Goal: Task Accomplishment & Management: Use online tool/utility

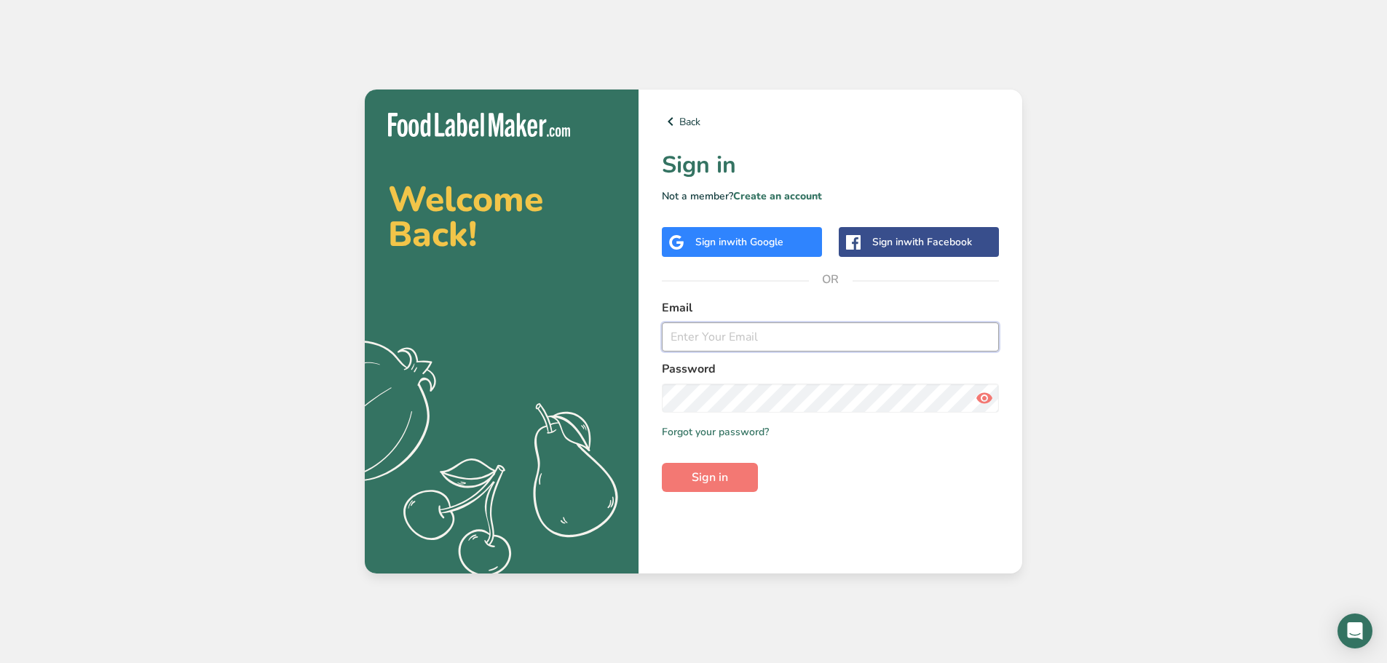
click at [738, 332] on input "email" at bounding box center [830, 337] width 337 height 29
type input "[EMAIL_ADDRESS][DOMAIN_NAME]"
click at [662, 463] on button "Sign in" at bounding box center [710, 477] width 96 height 29
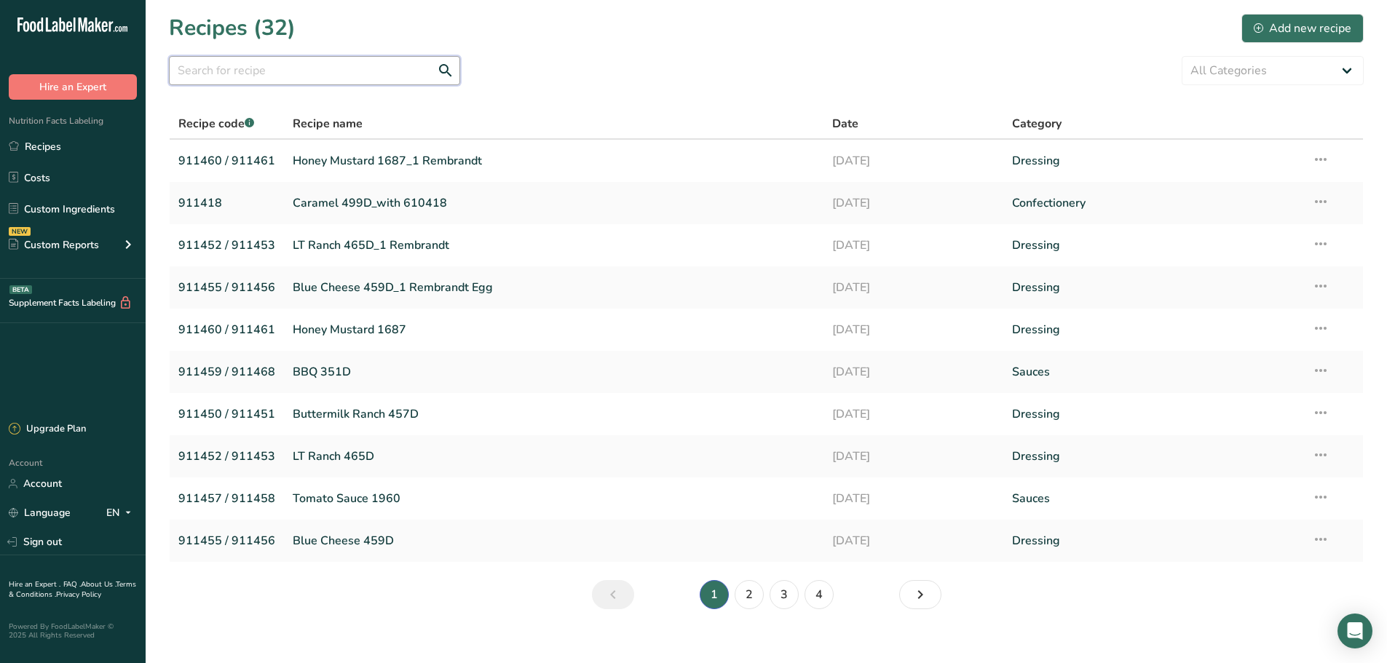
click at [368, 60] on input "text" at bounding box center [314, 70] width 291 height 29
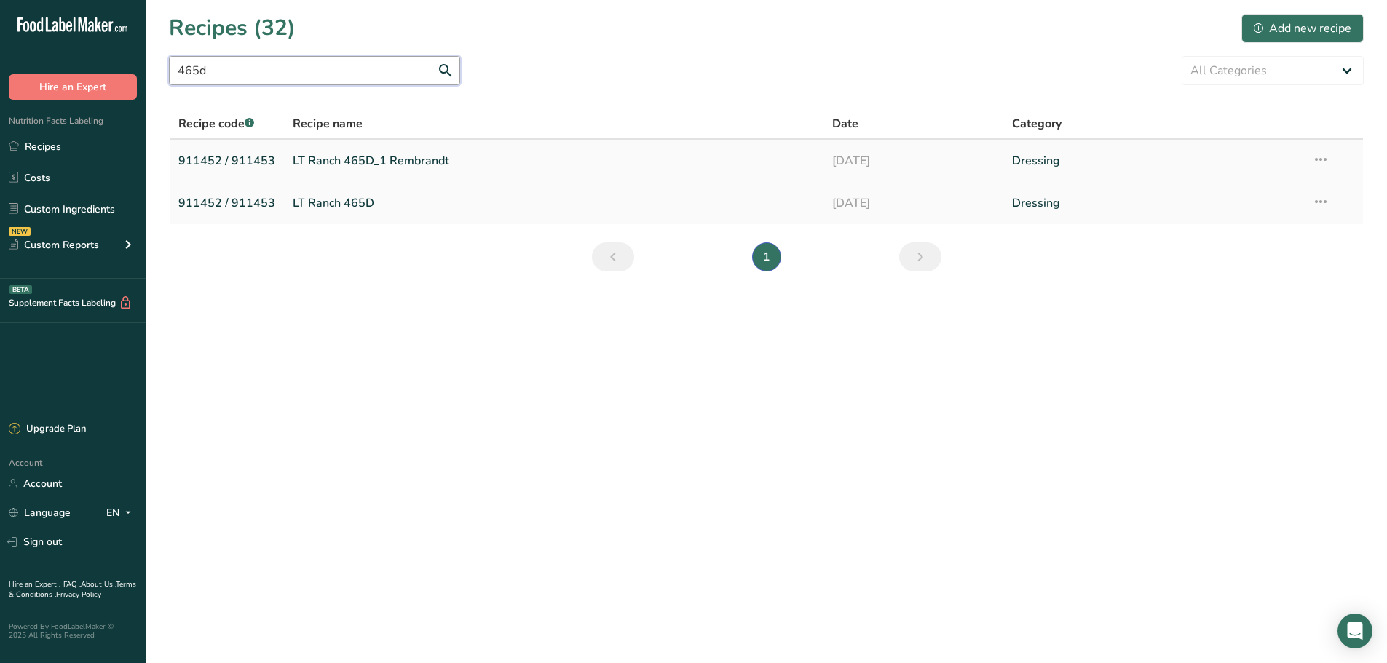
type input "465d"
click at [423, 162] on link "LT Ranch 465D_1 Rembrandt" at bounding box center [554, 161] width 522 height 31
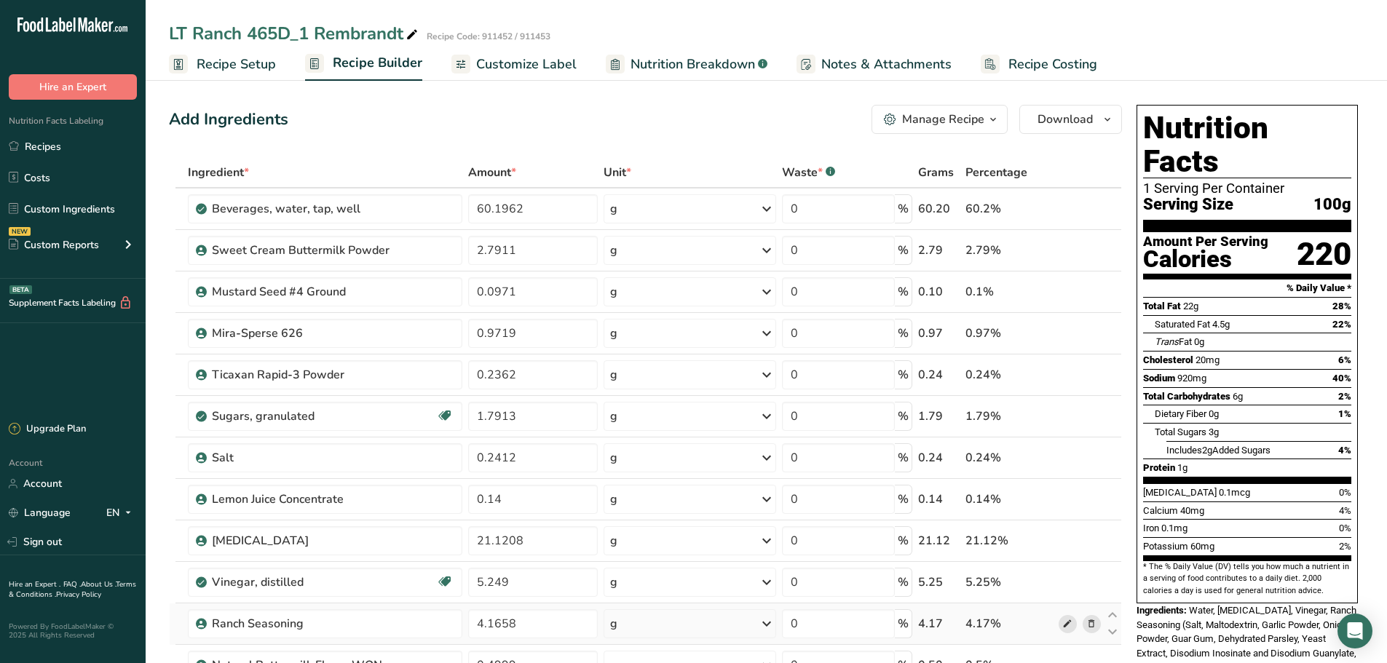
click at [1062, 627] on span at bounding box center [1067, 623] width 17 height 17
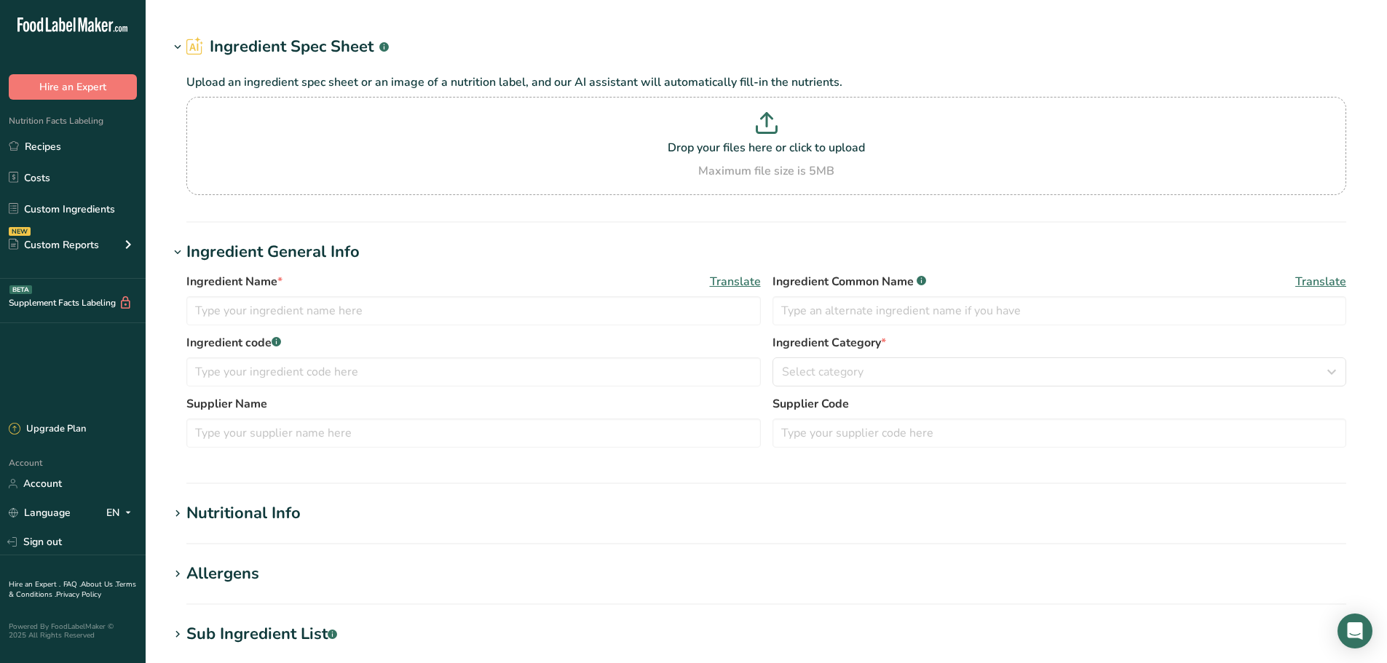
type input "Ranch Seasoning"
type input "Ranch Seasoning (Salt, maltodextrin, garlic powder, onion powder, guar gum, deh…"
type input "602452"
type input "100"
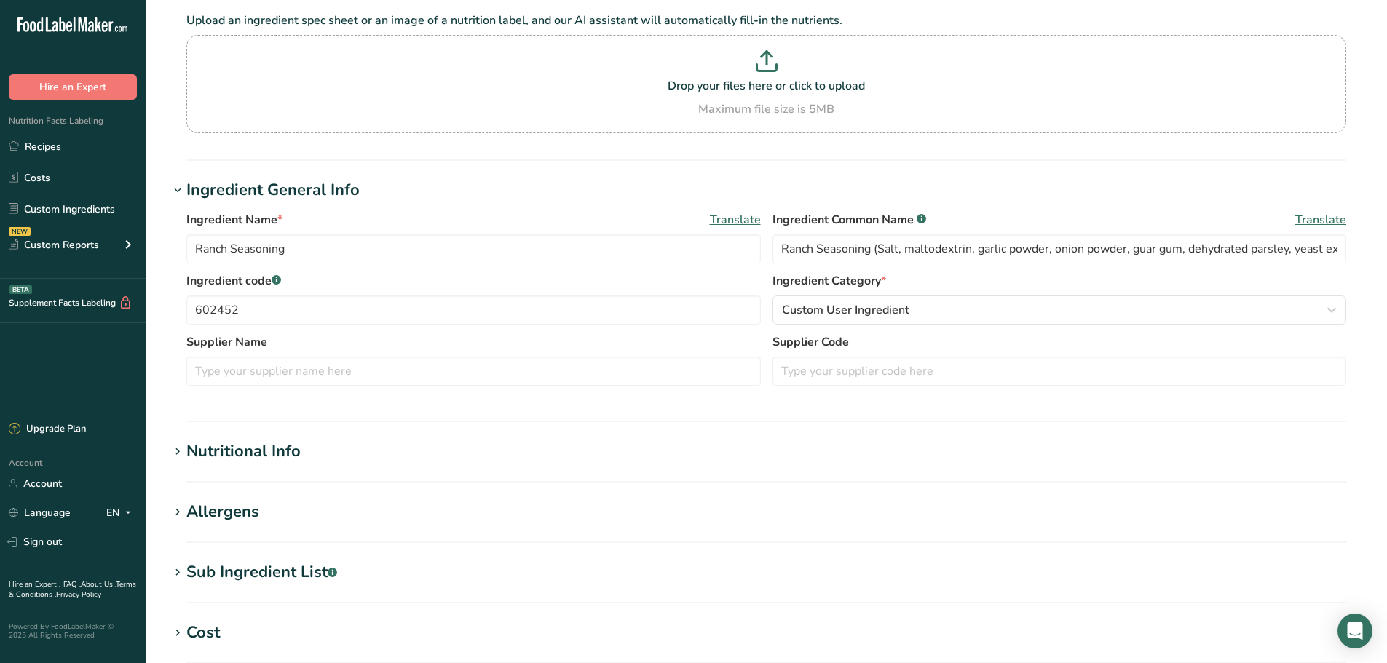
scroll to position [364, 0]
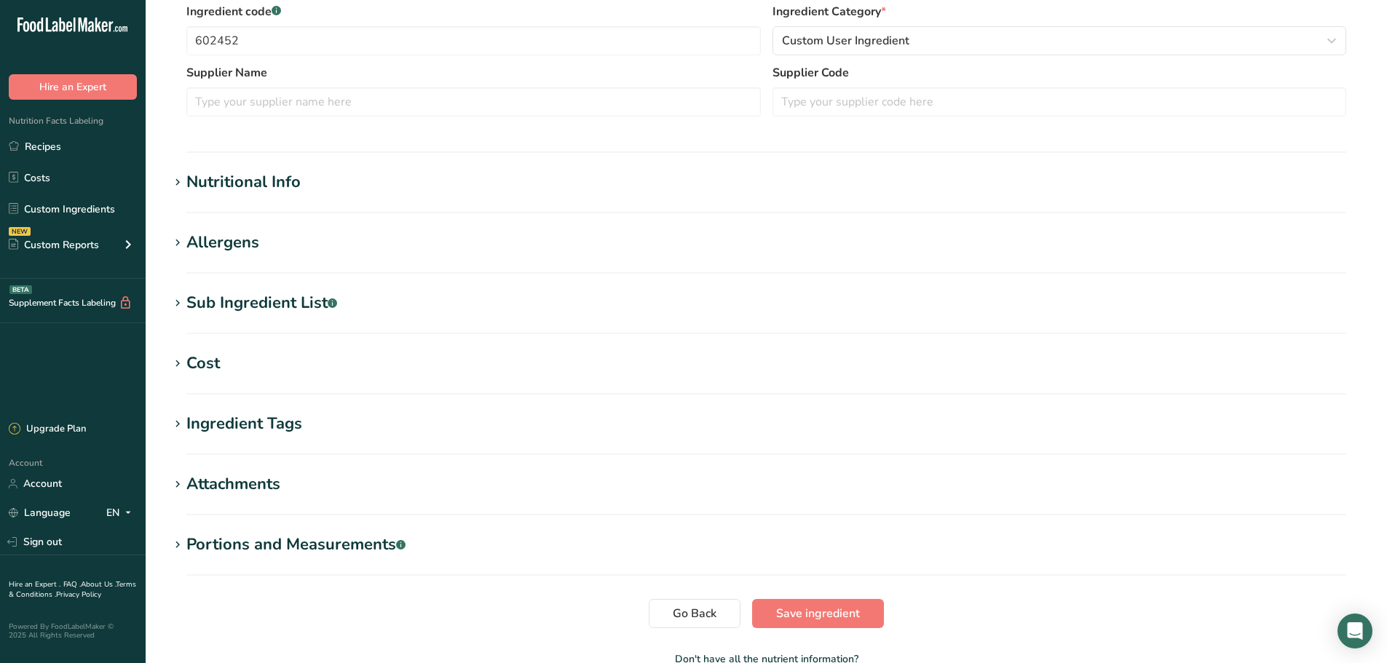
click at [200, 189] on div "Nutritional Info" at bounding box center [243, 182] width 114 height 24
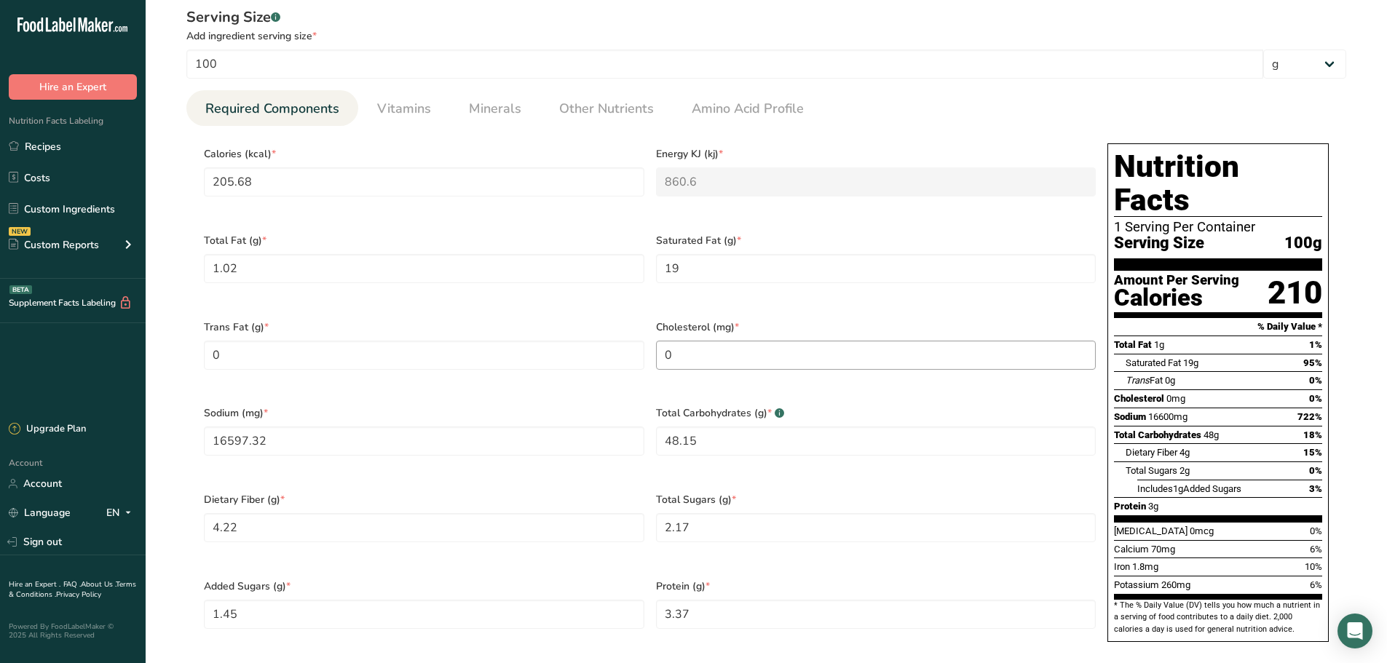
scroll to position [583, 0]
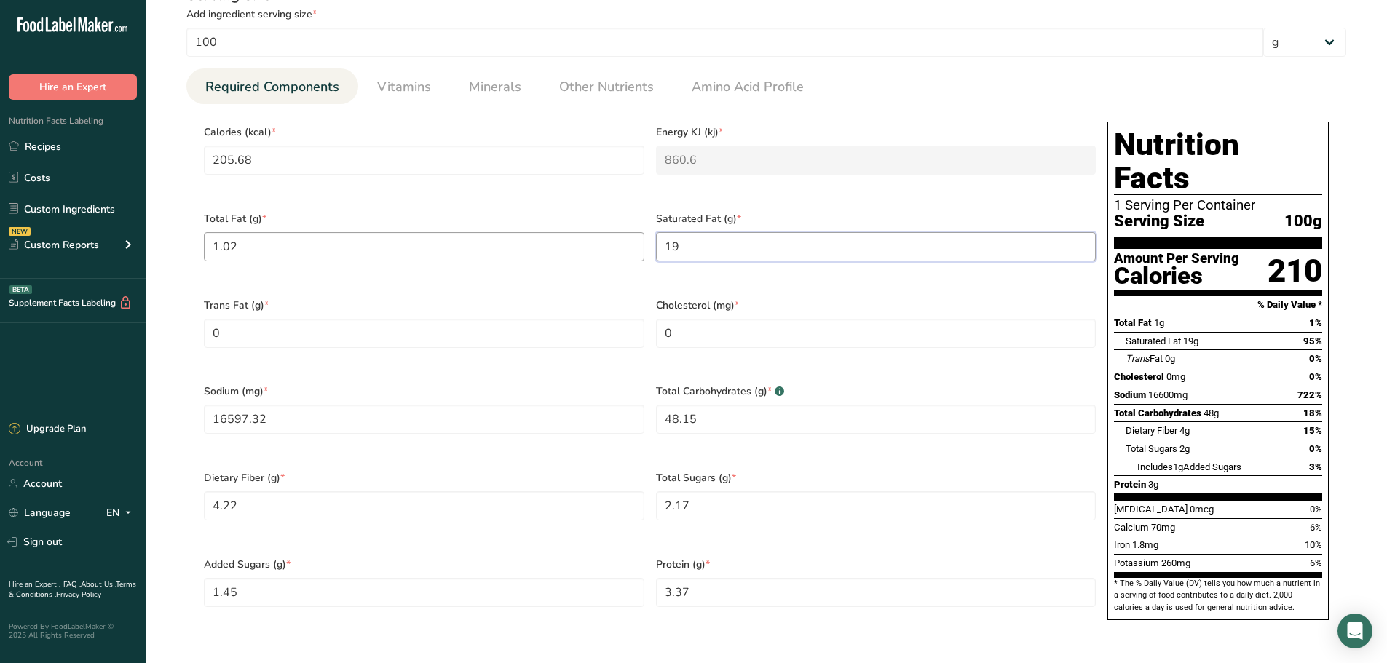
drag, startPoint x: 697, startPoint y: 240, endPoint x: 606, endPoint y: 245, distance: 91.2
click at [607, 245] on div "Calories (kcal) * 205.68 Energy KJ (kj) * 860.6 Total Fat (g) * 1.02 Saturated …" at bounding box center [650, 375] width 904 height 519
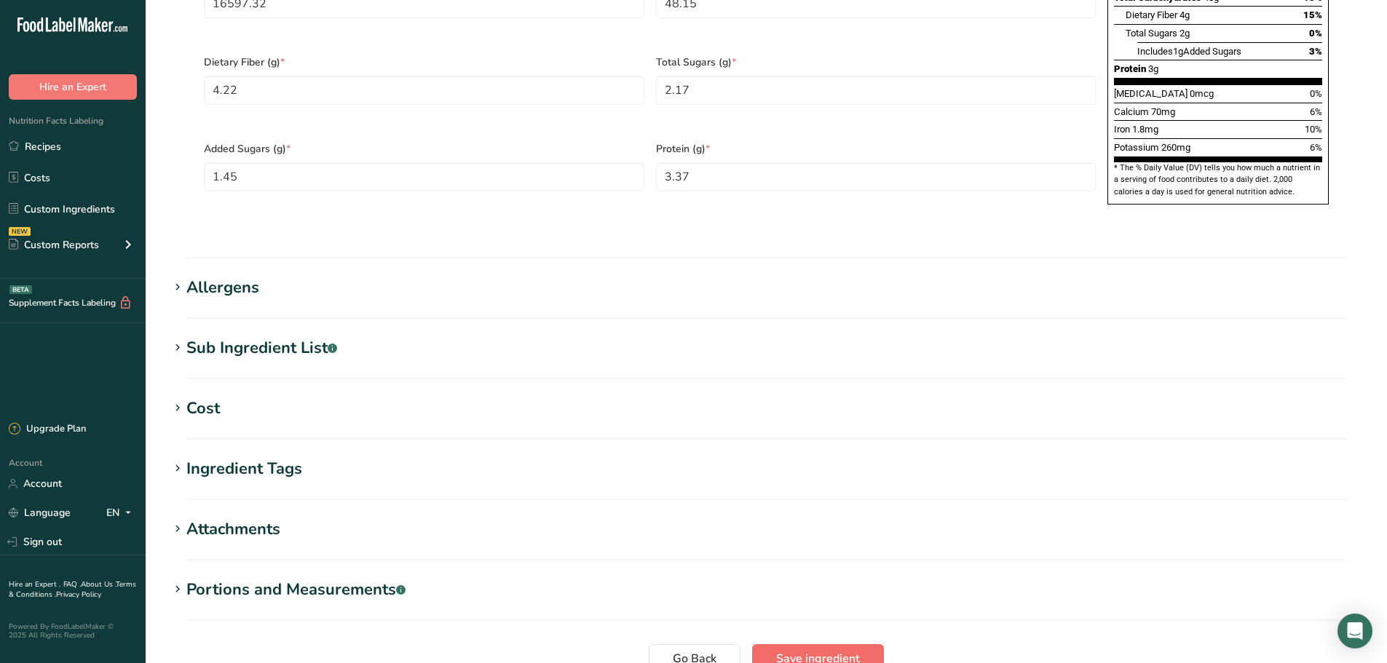
scroll to position [1092, 0]
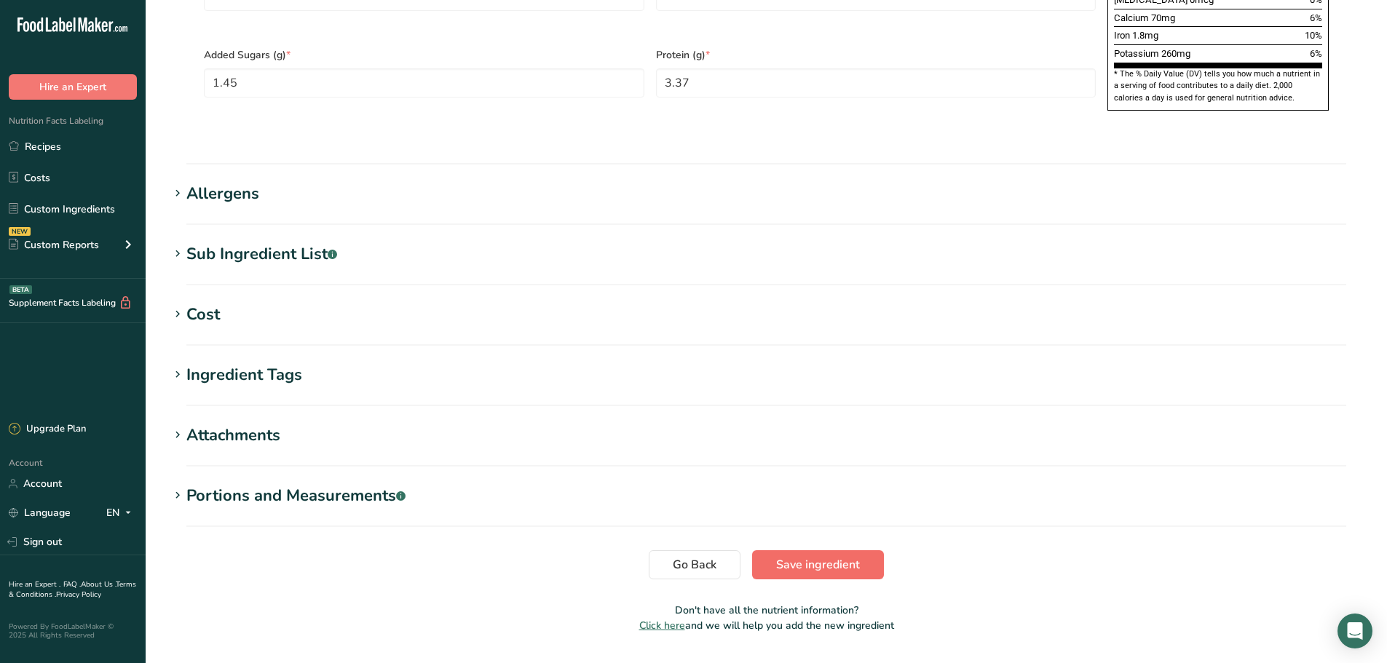
type Fat "0.19"
click at [797, 556] on span "Save ingredient" at bounding box center [818, 564] width 84 height 17
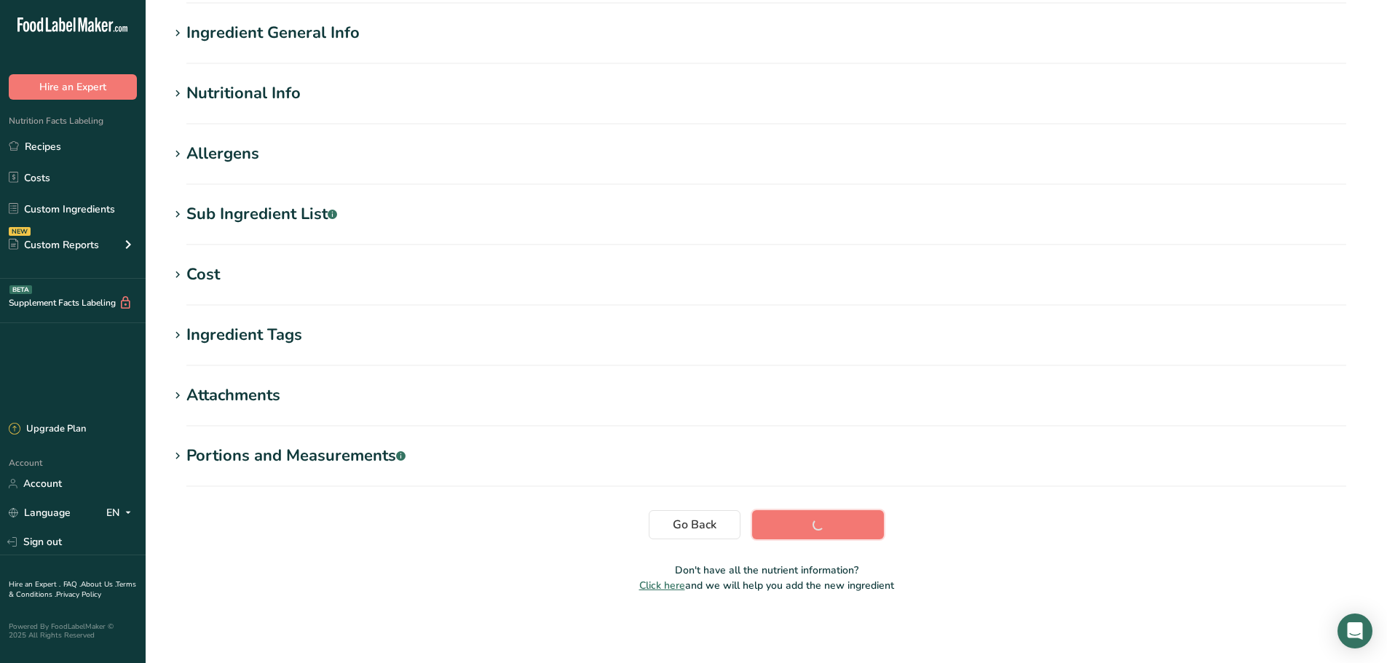
scroll to position [107, 0]
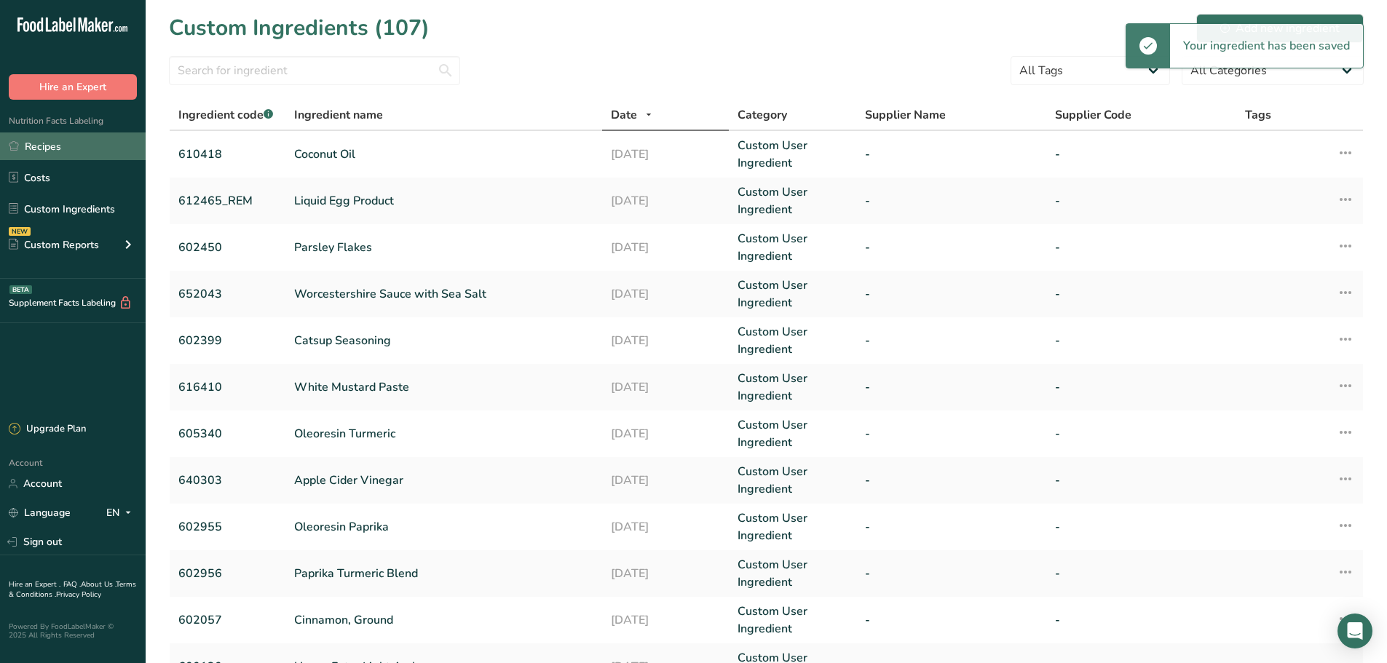
click at [72, 133] on link "Recipes" at bounding box center [73, 147] width 146 height 28
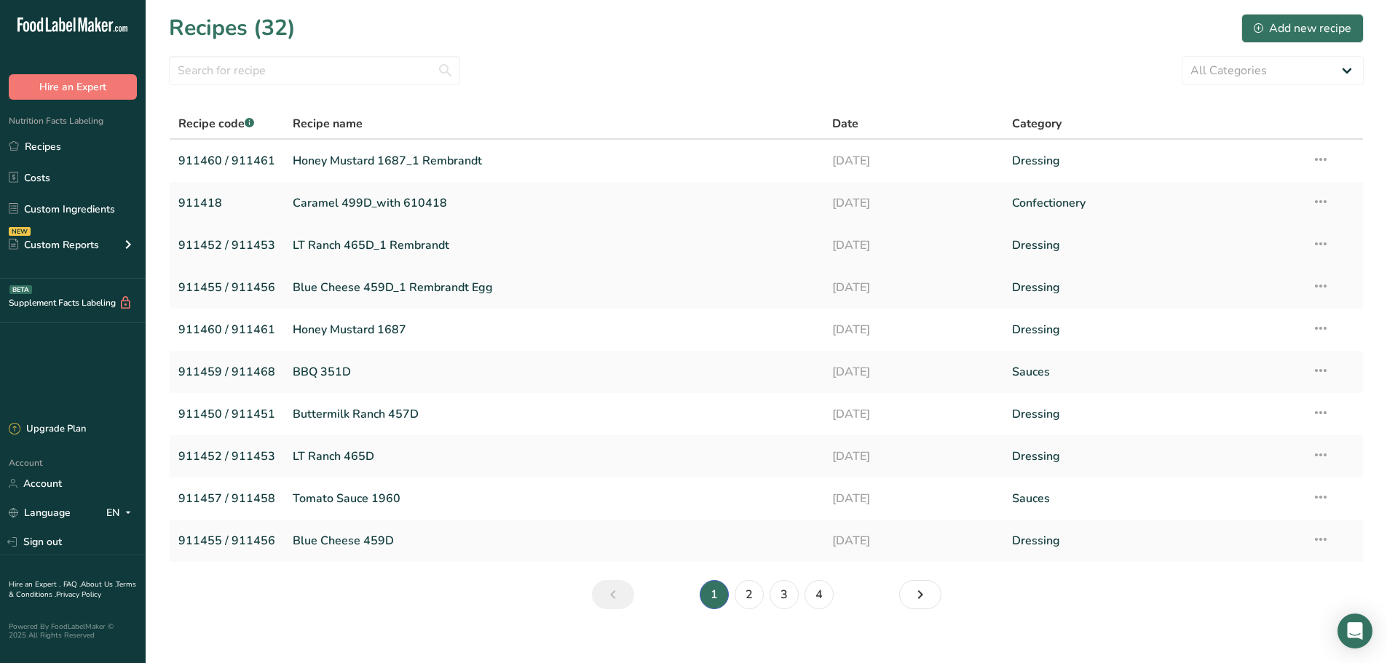
click at [358, 247] on link "LT Ranch 465D_1 Rembrandt" at bounding box center [554, 245] width 522 height 31
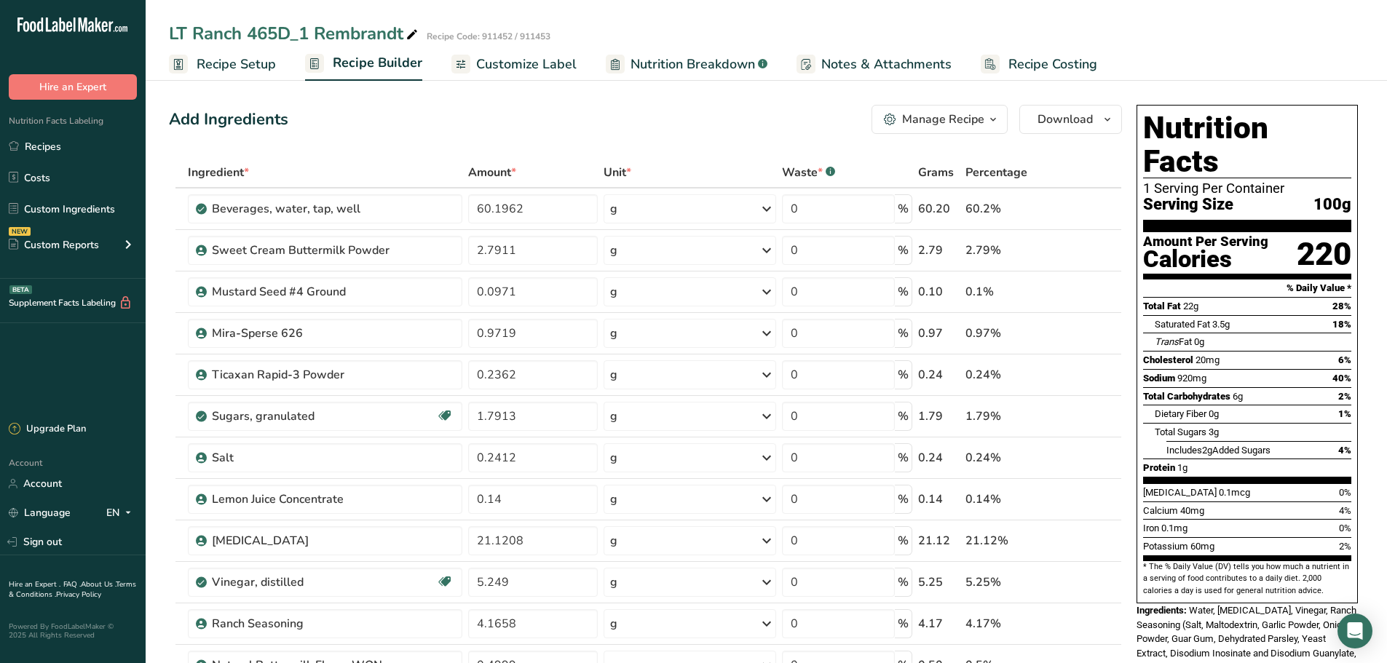
click at [512, 67] on span "Customize Label" at bounding box center [526, 65] width 100 height 20
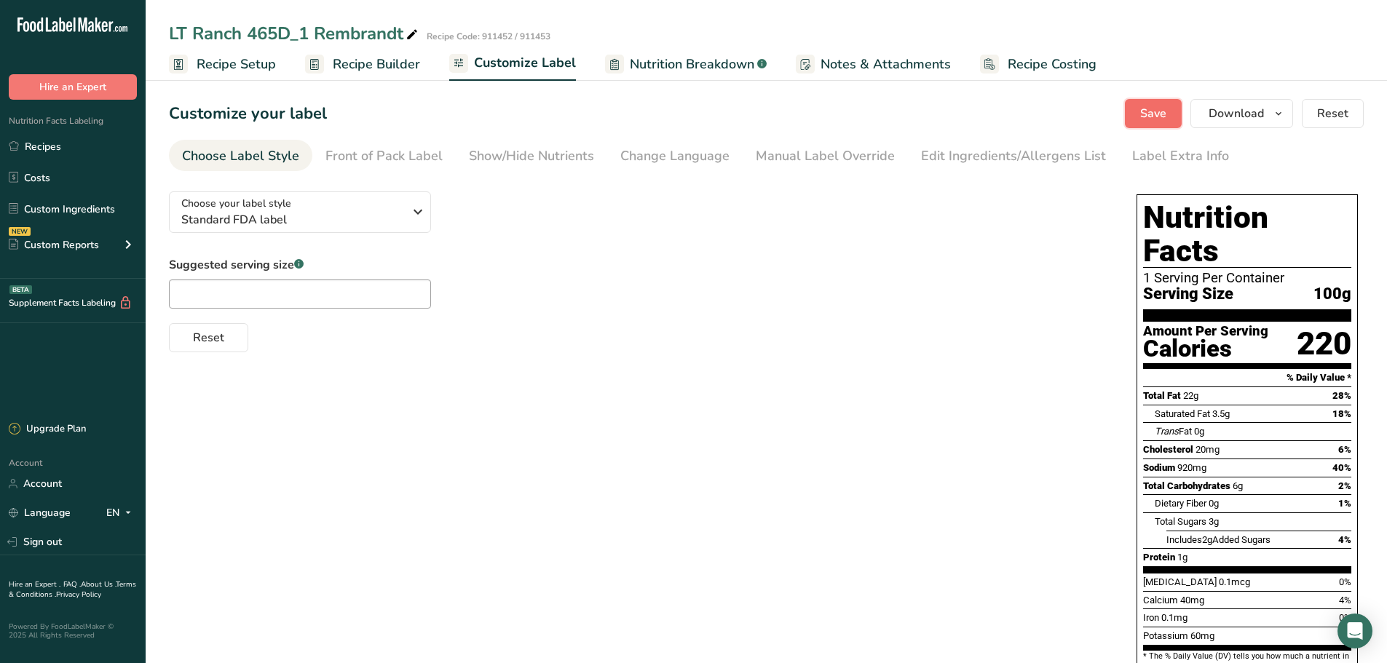
click at [1164, 116] on span "Save" at bounding box center [1153, 113] width 26 height 17
click at [1258, 104] on button "Download" at bounding box center [1242, 113] width 103 height 29
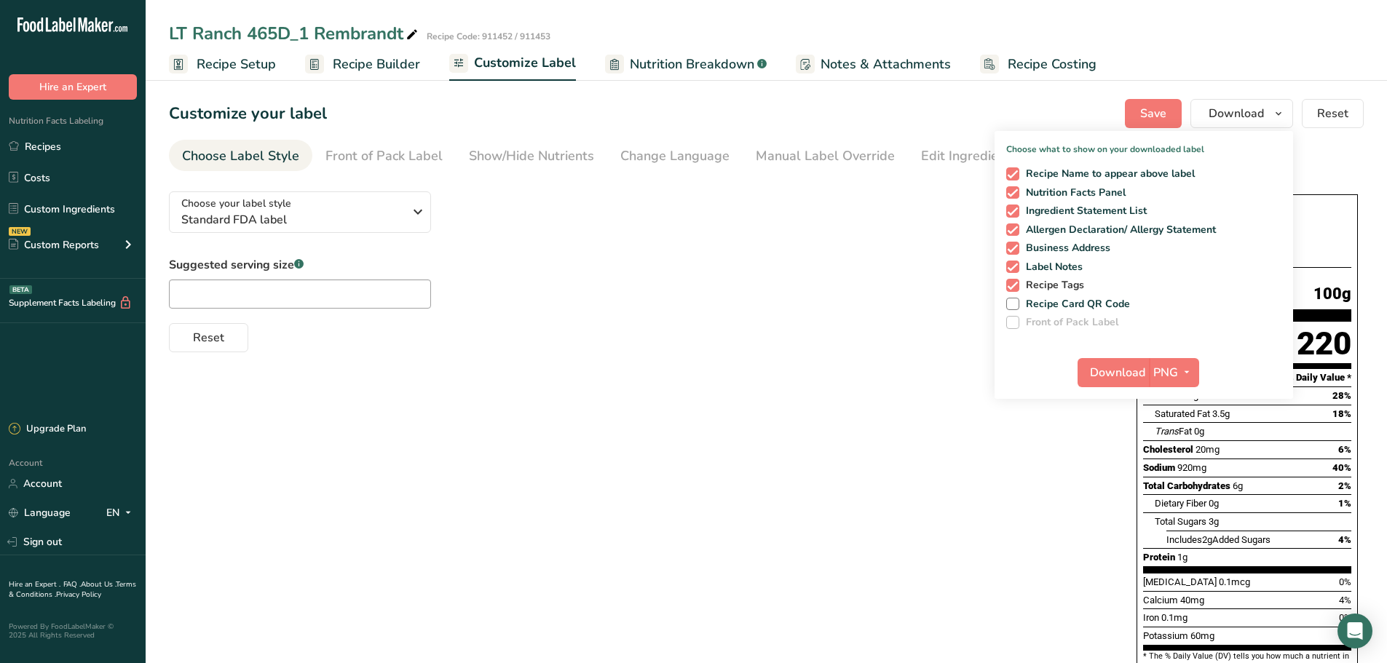
click at [1070, 283] on span "Recipe Tags" at bounding box center [1052, 285] width 66 height 13
click at [1016, 283] on input "Recipe Tags" at bounding box center [1010, 284] width 9 height 9
checkbox input "false"
click at [1072, 264] on span "Label Notes" at bounding box center [1051, 267] width 64 height 13
click at [1016, 264] on input "Label Notes" at bounding box center [1010, 266] width 9 height 9
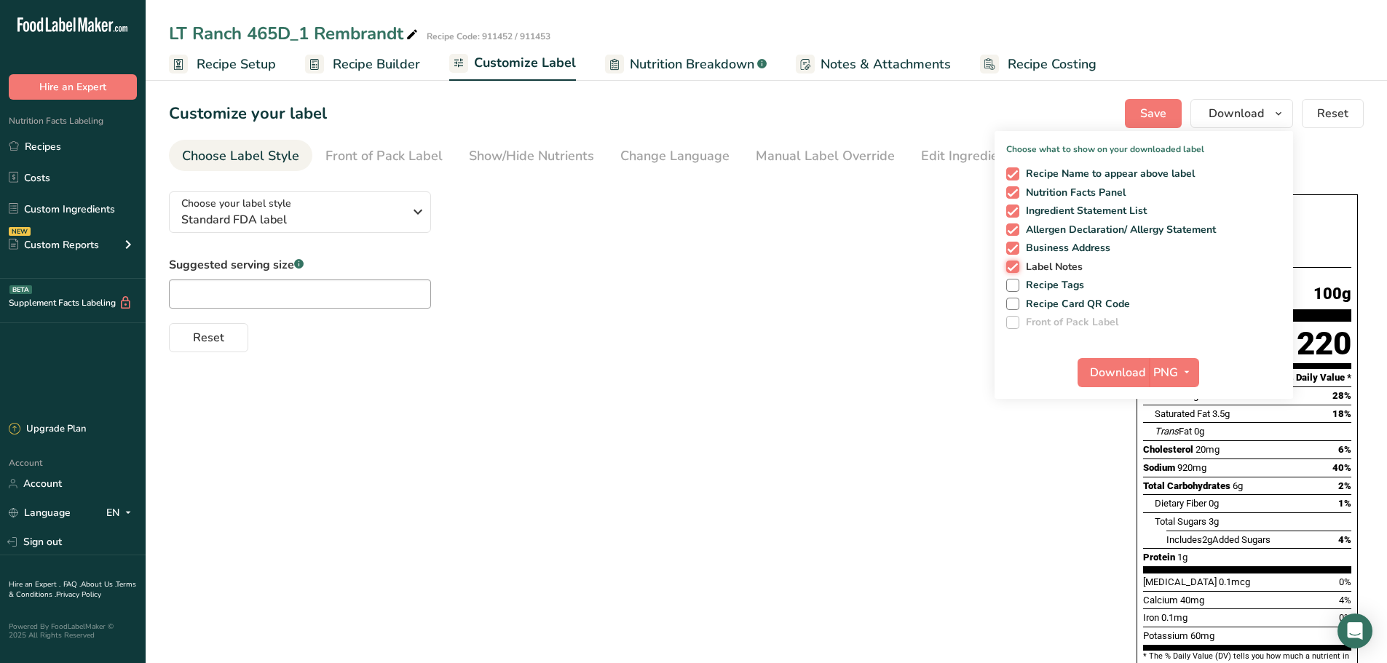
checkbox input "false"
click at [1075, 248] on span "Business Address" at bounding box center [1065, 248] width 92 height 13
click at [1016, 248] on input "Business Address" at bounding box center [1010, 247] width 9 height 9
checkbox input "false"
click at [1175, 379] on span "PNG" at bounding box center [1165, 372] width 25 height 17
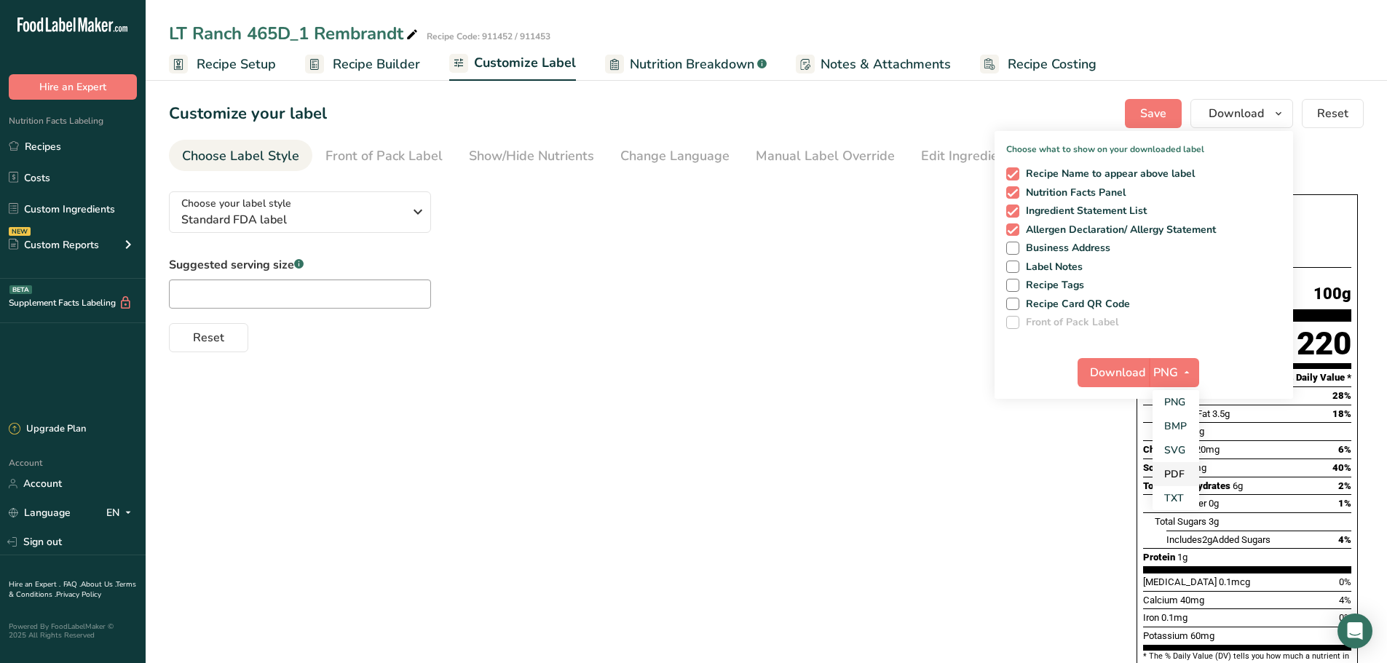
click at [1191, 475] on link "PDF" at bounding box center [1176, 474] width 47 height 24
click at [1128, 375] on span "Download" at bounding box center [1118, 372] width 55 height 17
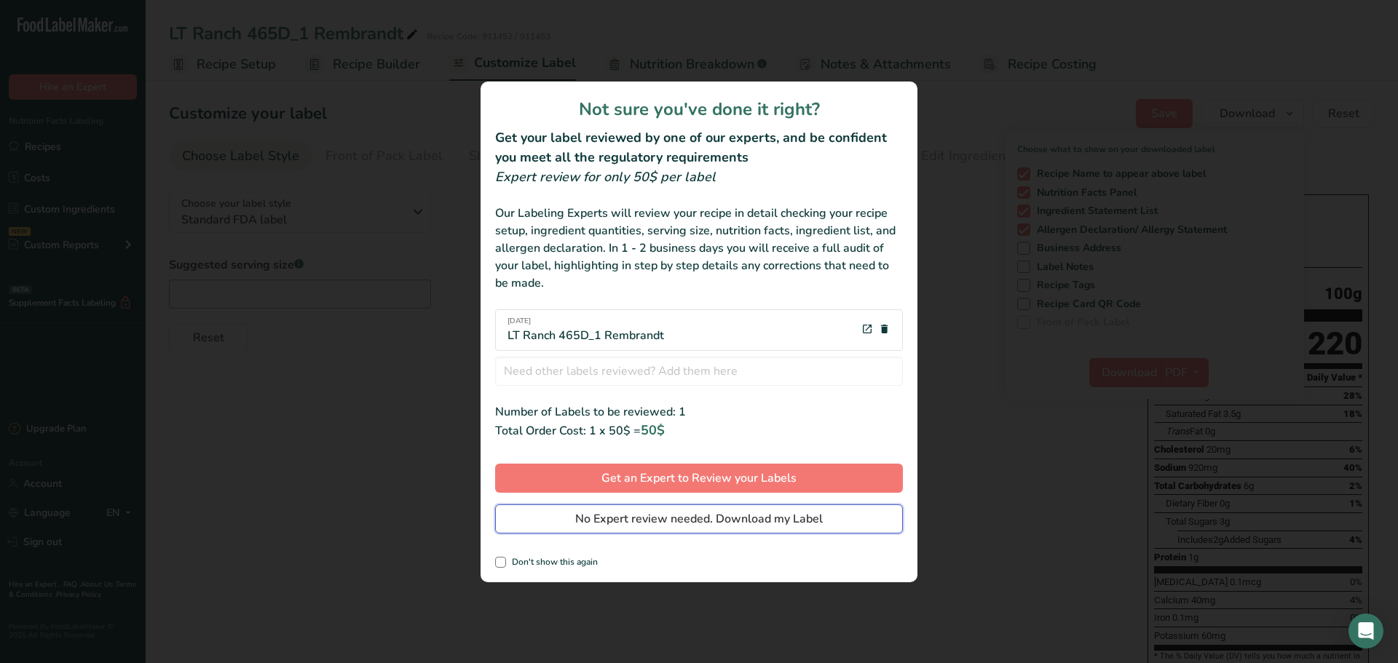
click at [703, 516] on span "No Expert review needed. Download my Label" at bounding box center [699, 518] width 248 height 17
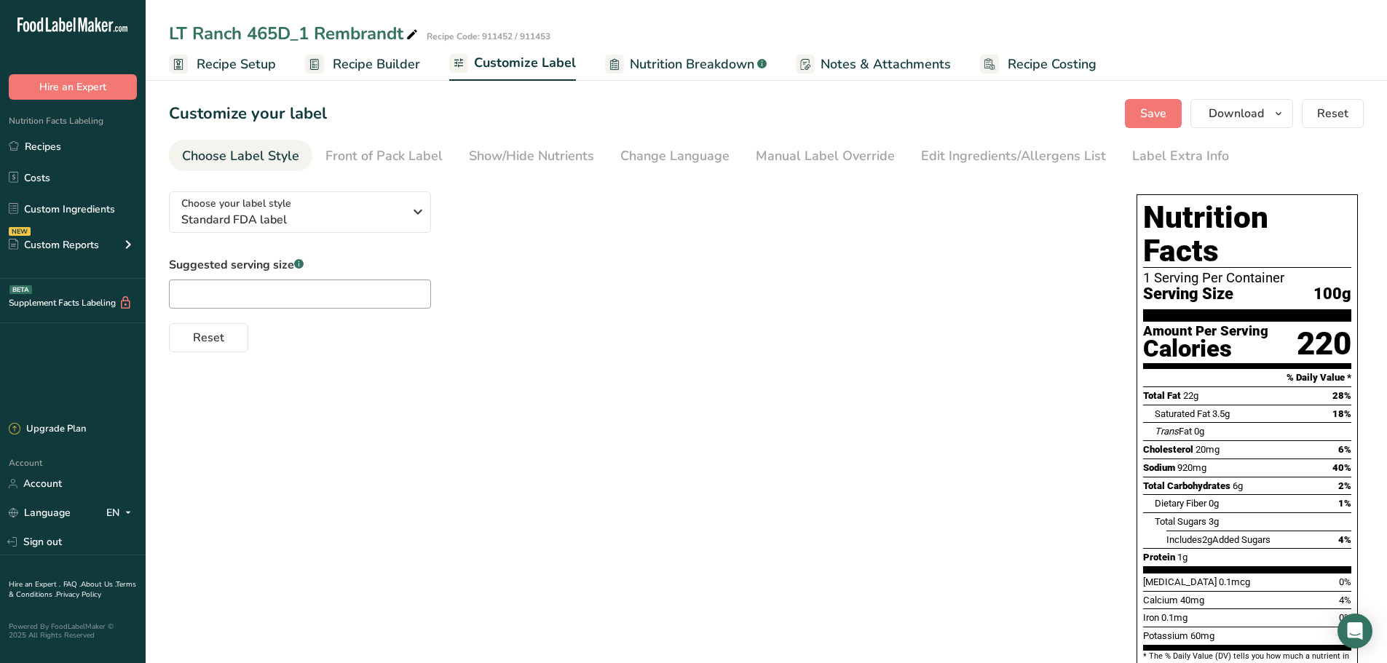
click at [718, 71] on span "Nutrition Breakdown" at bounding box center [692, 65] width 125 height 20
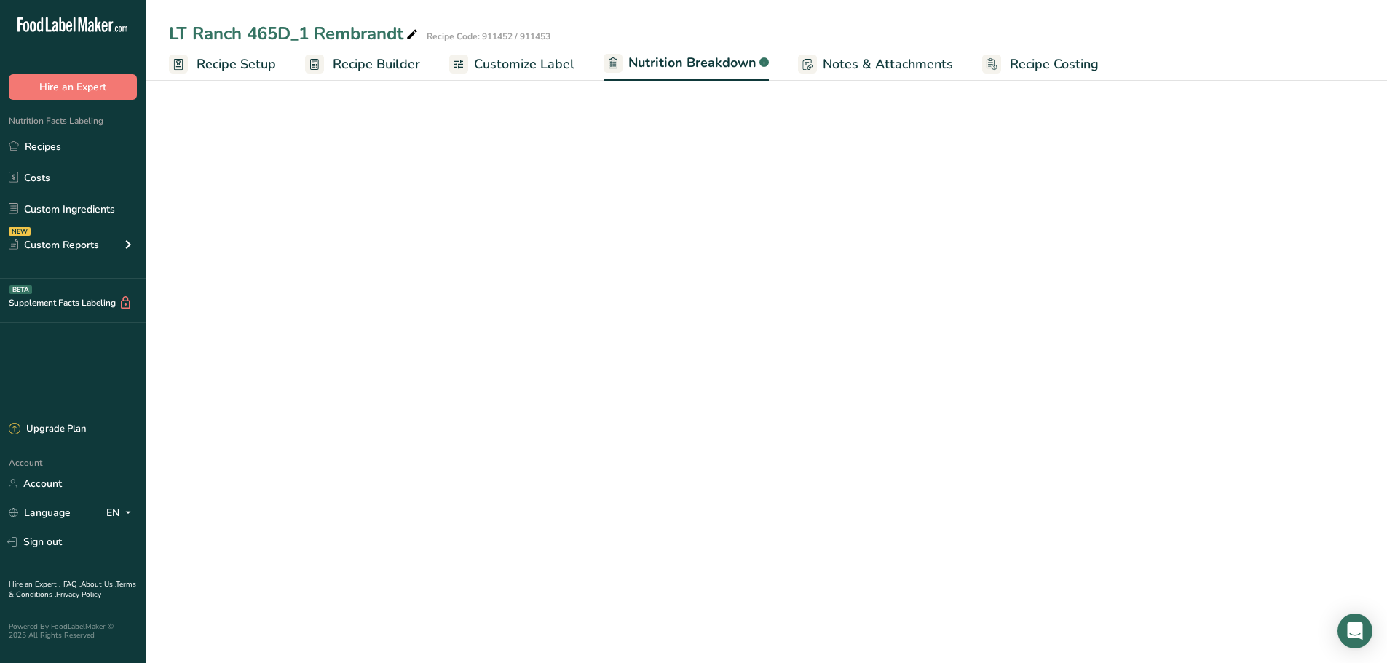
select select "Calories"
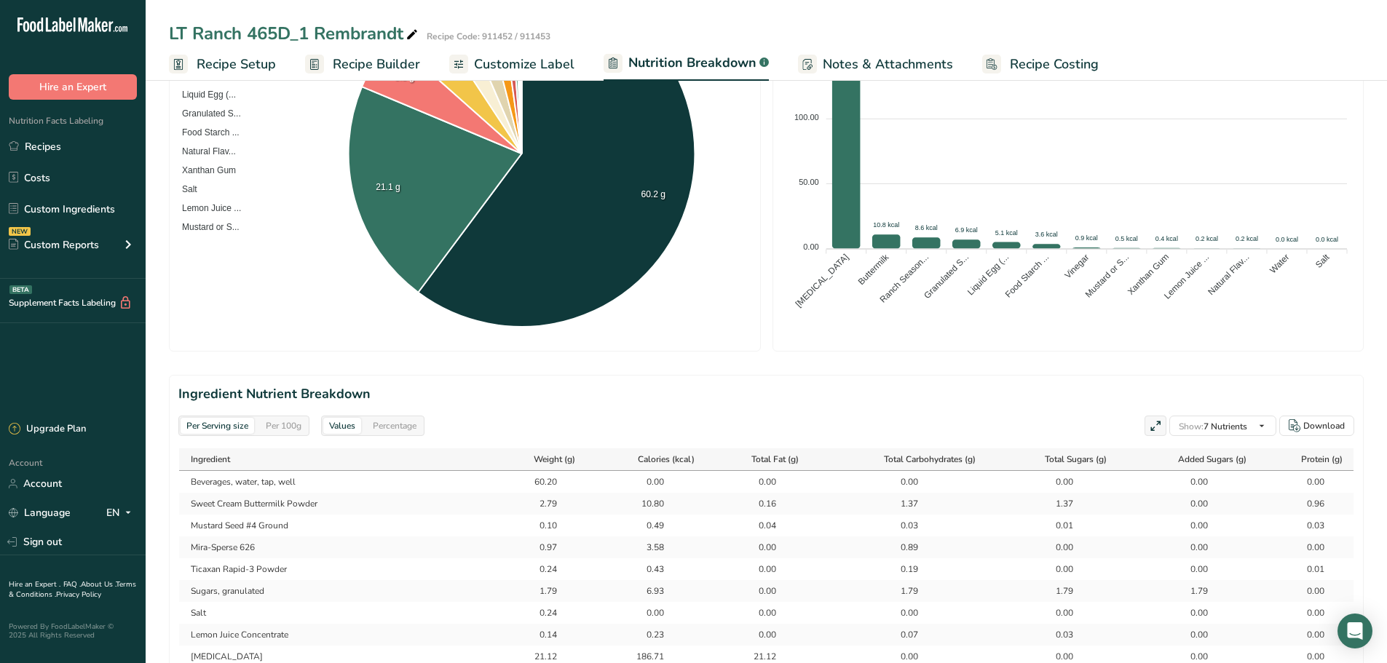
scroll to position [510, 0]
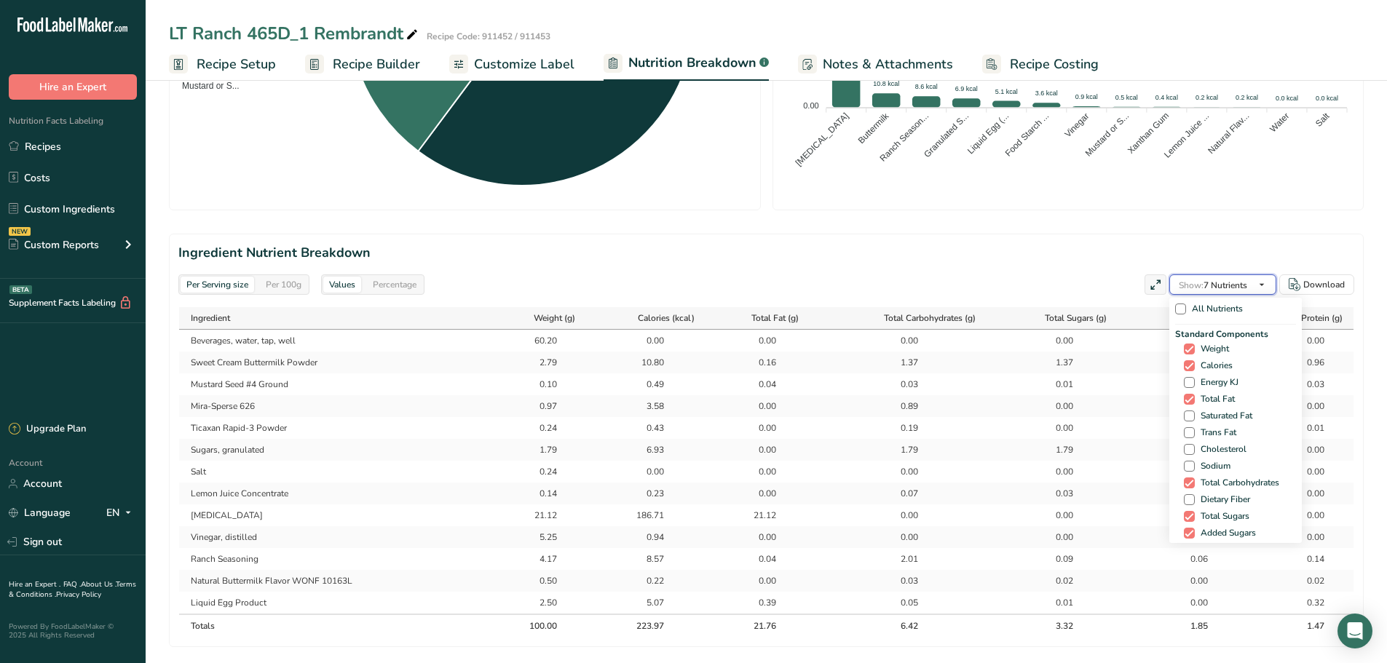
click at [1251, 283] on button "Show: 7 Nutrients" at bounding box center [1222, 285] width 107 height 20
click at [1200, 372] on div "Standard Components Weight Calories Energy KJ Total Fat Saturated Fat Trans Fat…" at bounding box center [1235, 443] width 121 height 231
click at [1198, 384] on span "Energy KJ" at bounding box center [1217, 382] width 44 height 11
click at [1193, 384] on input "Energy KJ" at bounding box center [1188, 382] width 9 height 9
checkbox input "true"
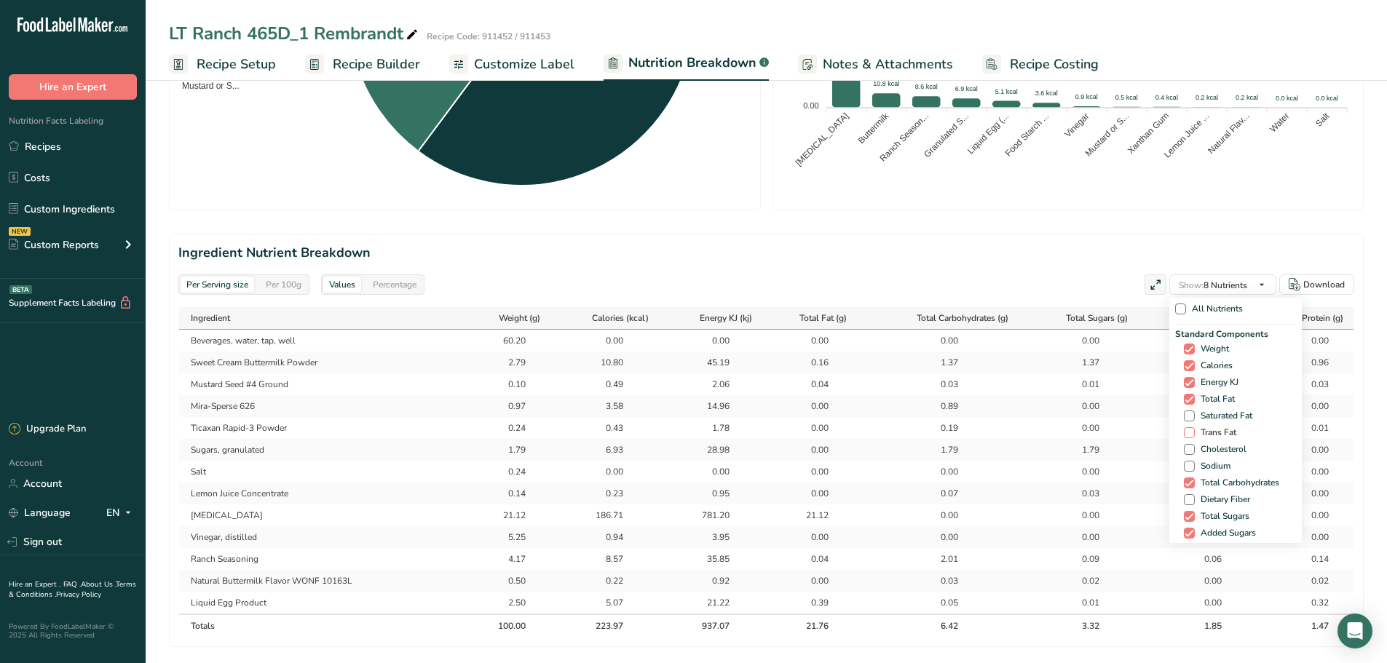
click at [1189, 430] on span at bounding box center [1189, 432] width 11 height 11
click at [1189, 430] on input "Trans Fat" at bounding box center [1188, 432] width 9 height 9
checkbox input "true"
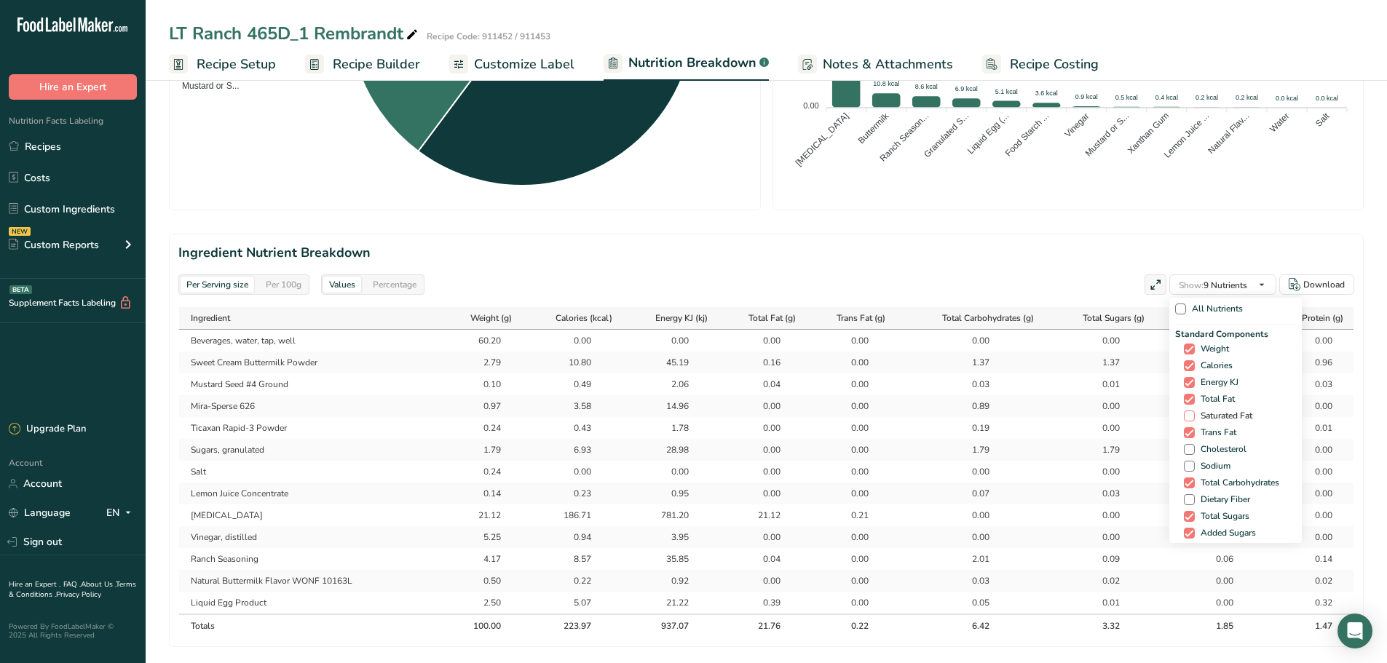
click at [1196, 415] on span "Saturated Fat" at bounding box center [1224, 416] width 58 height 11
click at [1193, 415] on input "Saturated Fat" at bounding box center [1188, 415] width 9 height 9
checkbox input "true"
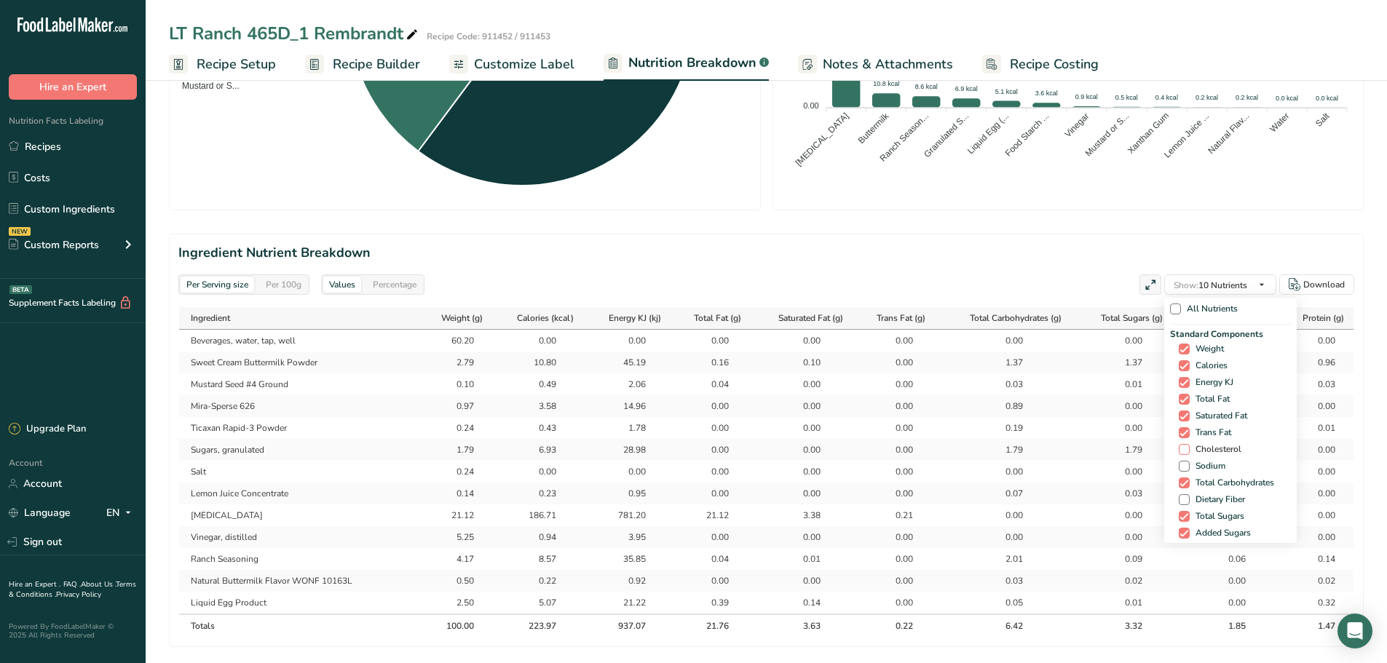
click at [1184, 453] on span at bounding box center [1184, 449] width 11 height 11
click at [1184, 453] on input "Cholesterol" at bounding box center [1183, 449] width 9 height 9
checkbox input "true"
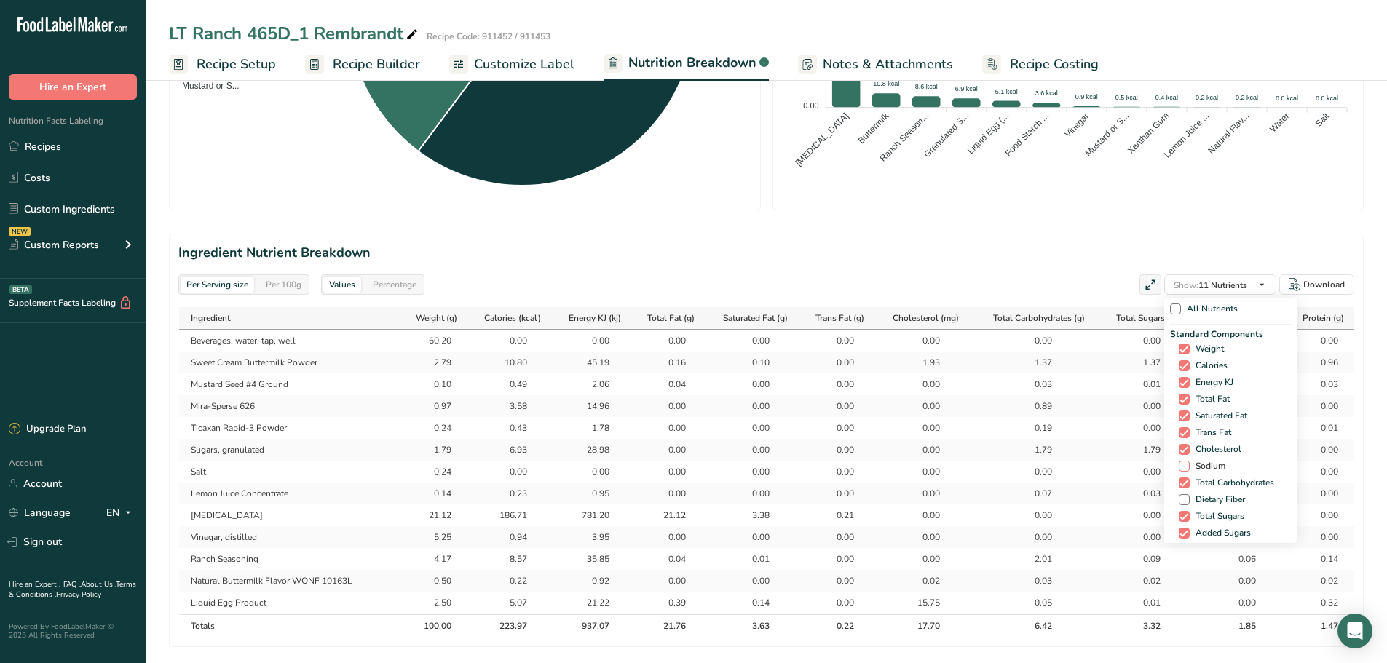
click at [1190, 470] on span "Sodium" at bounding box center [1208, 466] width 36 height 11
click at [1188, 470] on input "Sodium" at bounding box center [1183, 466] width 9 height 9
checkbox input "true"
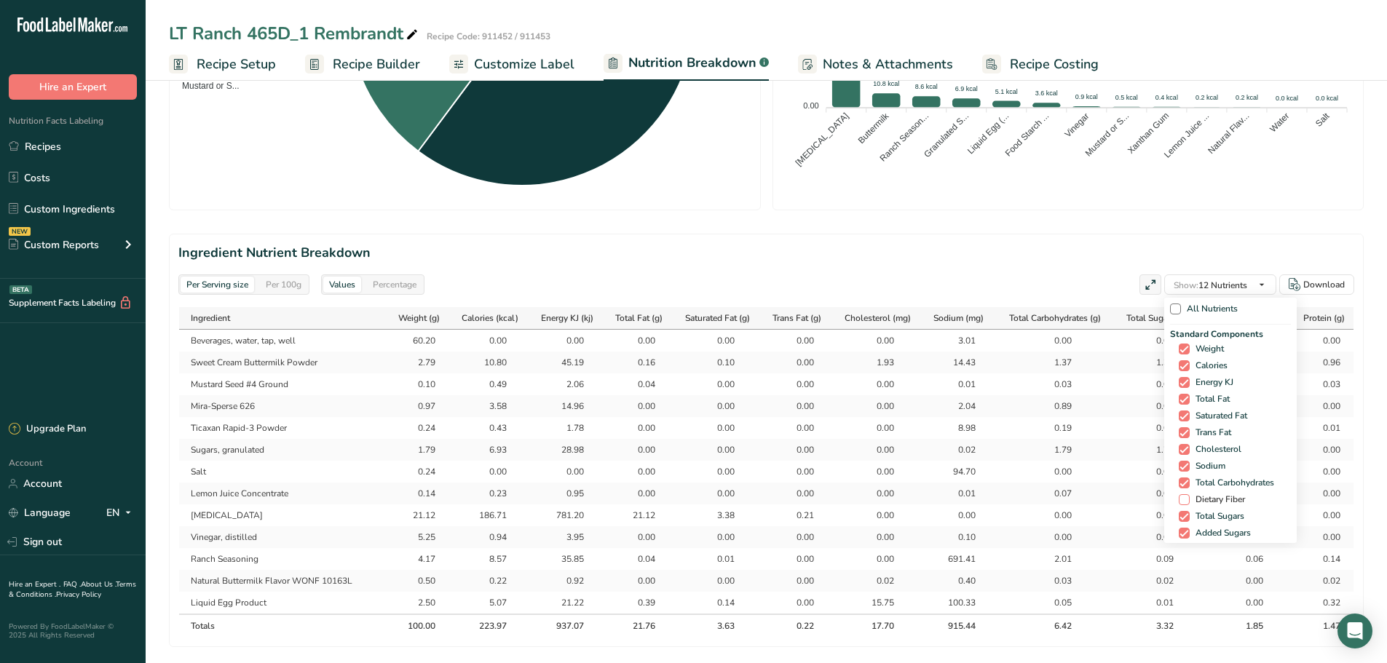
click at [1199, 497] on span "Dietary Fiber" at bounding box center [1217, 499] width 55 height 11
click at [1188, 497] on input "Dietary Fiber" at bounding box center [1183, 499] width 9 height 9
checkbox input "true"
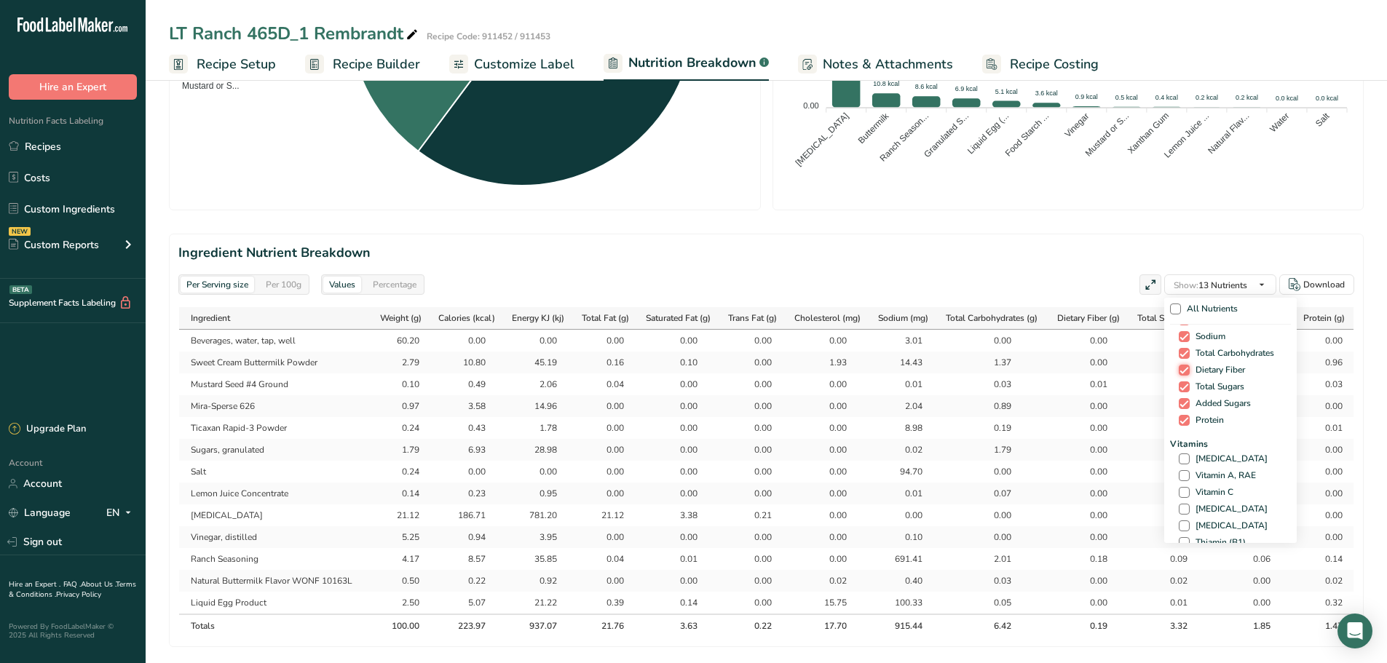
scroll to position [146, 0]
click at [1212, 441] on span "[MEDICAL_DATA]" at bounding box center [1229, 443] width 78 height 11
click at [1188, 441] on input "[MEDICAL_DATA]" at bounding box center [1183, 442] width 9 height 9
checkbox input "true"
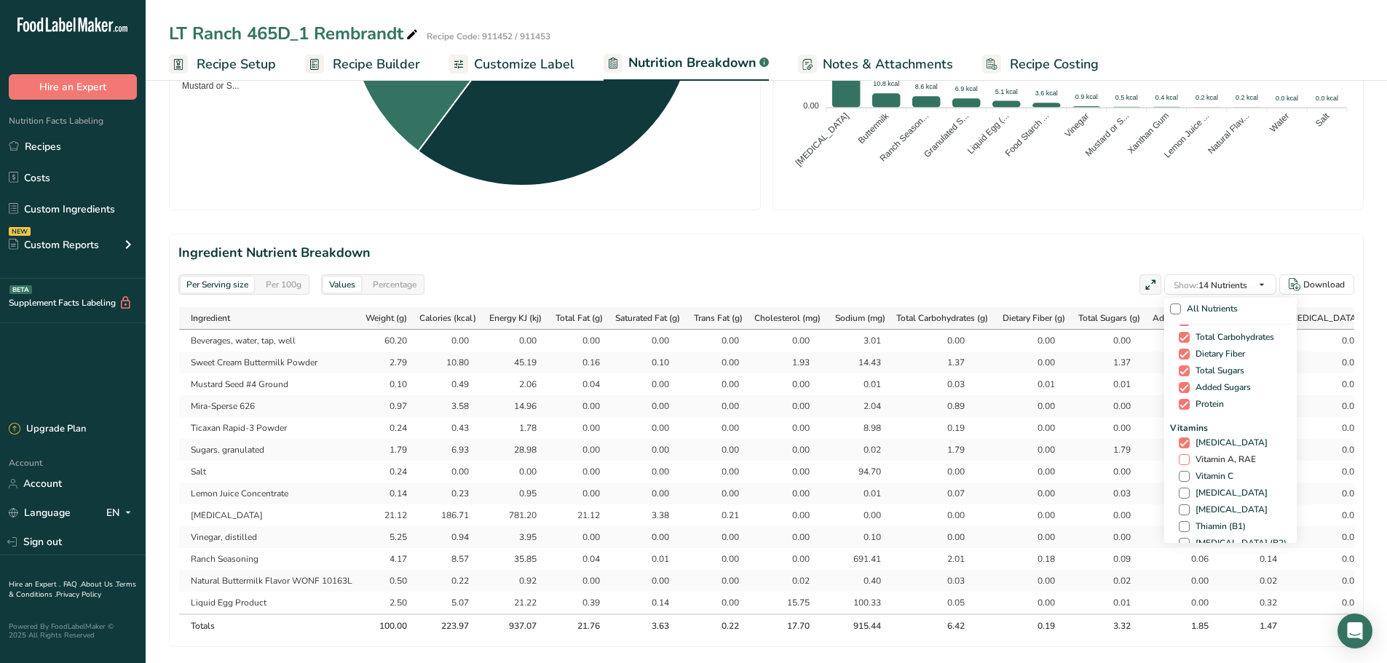
click at [1213, 461] on span "Vitamin A, RAE" at bounding box center [1223, 459] width 66 height 11
click at [1188, 461] on input "Vitamin A, RAE" at bounding box center [1183, 459] width 9 height 9
checkbox input "true"
click at [1210, 473] on span "Vitamin C" at bounding box center [1212, 476] width 44 height 11
click at [1188, 473] on input "Vitamin C" at bounding box center [1183, 476] width 9 height 9
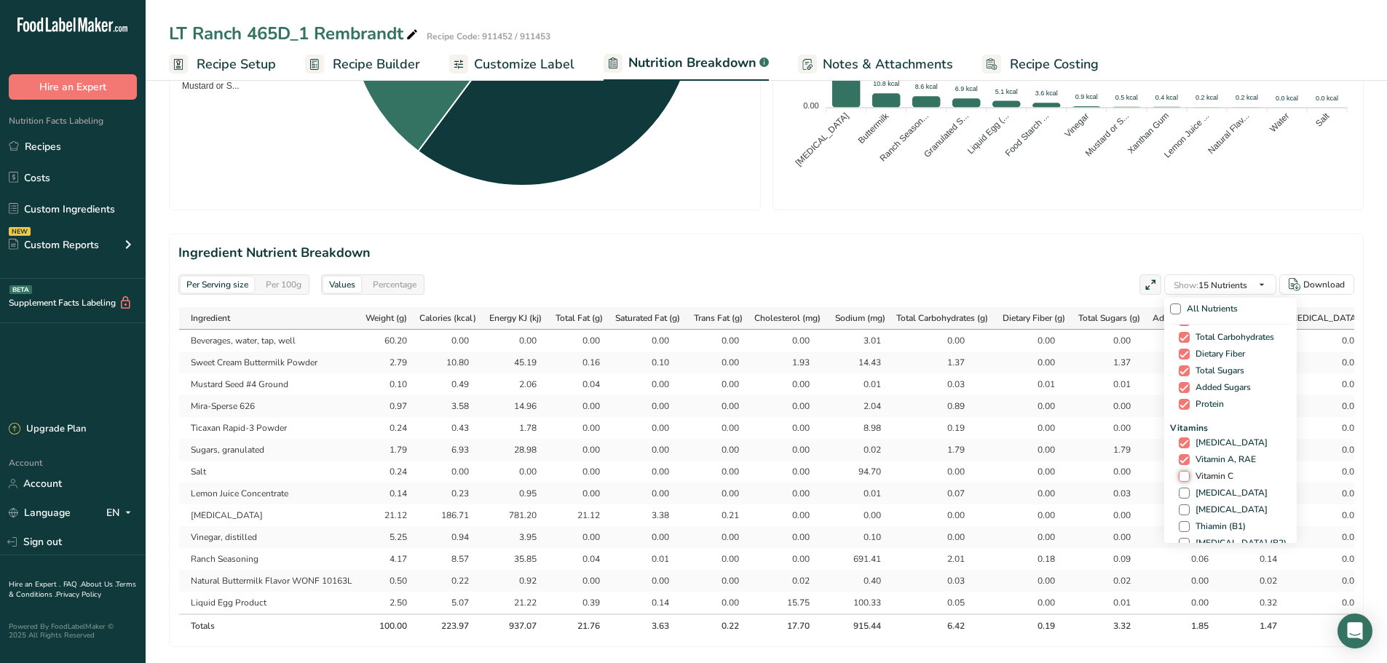
checkbox input "true"
drag, startPoint x: 1202, startPoint y: 454, endPoint x: 1201, endPoint y: 466, distance: 12.4
click at [1202, 455] on span "Calcium" at bounding box center [1209, 458] width 38 height 11
click at [1188, 455] on input "Calcium" at bounding box center [1183, 458] width 9 height 9
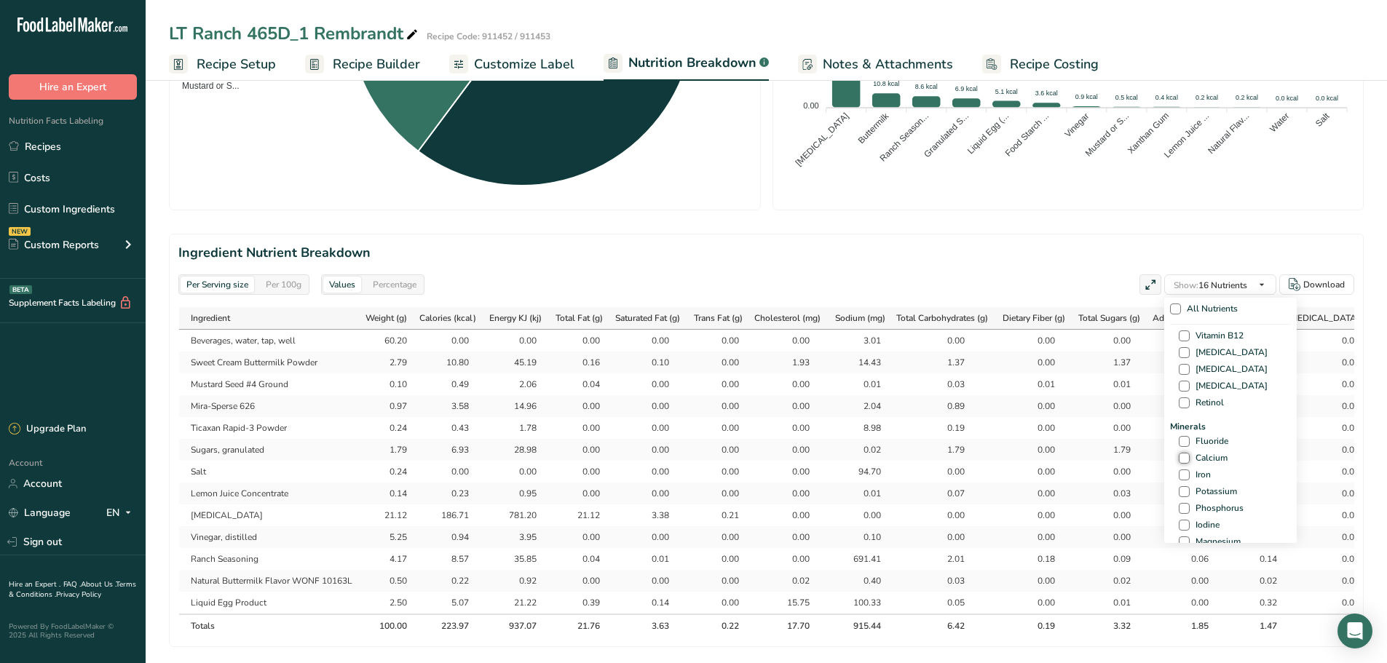
checkbox input "true"
drag, startPoint x: 1198, startPoint y: 473, endPoint x: 1196, endPoint y: 483, distance: 10.4
click at [1196, 475] on span "Iron" at bounding box center [1200, 475] width 21 height 11
click at [1188, 475] on input "Iron" at bounding box center [1183, 474] width 9 height 9
checkbox input "true"
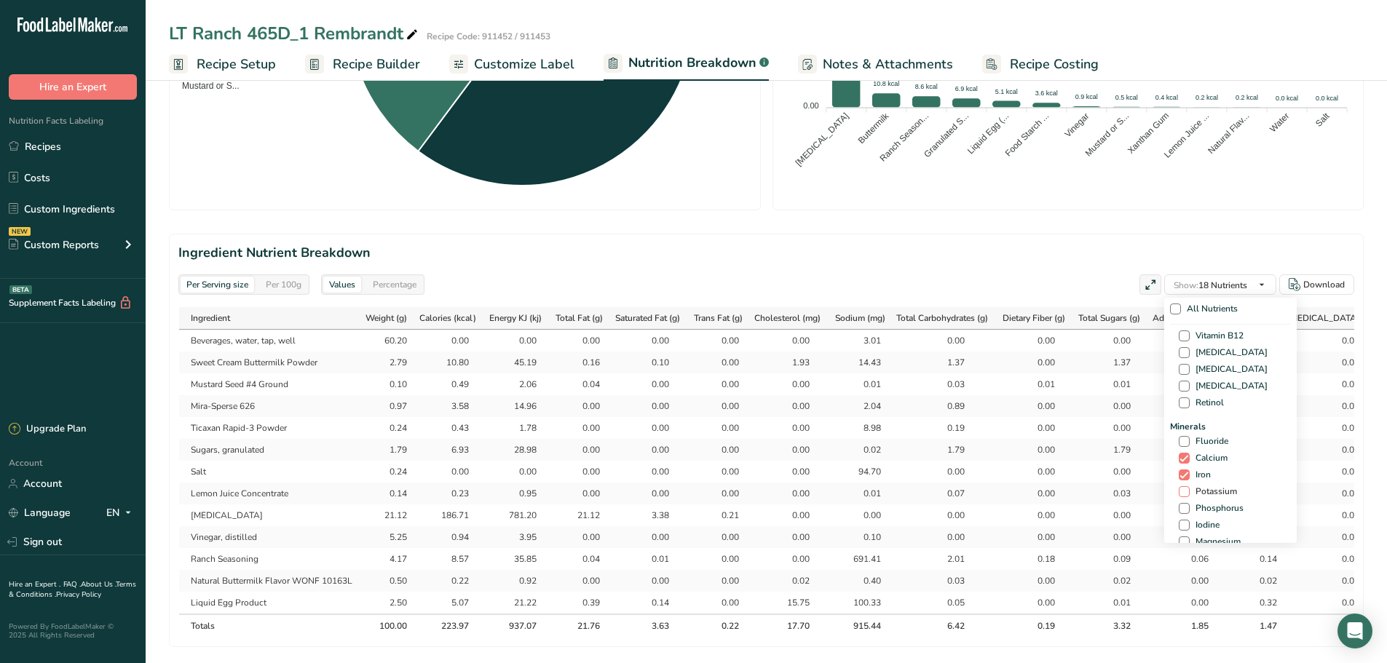
click at [1196, 497] on span "Potassium" at bounding box center [1213, 491] width 47 height 11
click at [1188, 497] on input "Potassium" at bounding box center [1183, 491] width 9 height 9
checkbox input "true"
click at [1199, 332] on span "Calories from Fat" at bounding box center [1226, 333] width 73 height 11
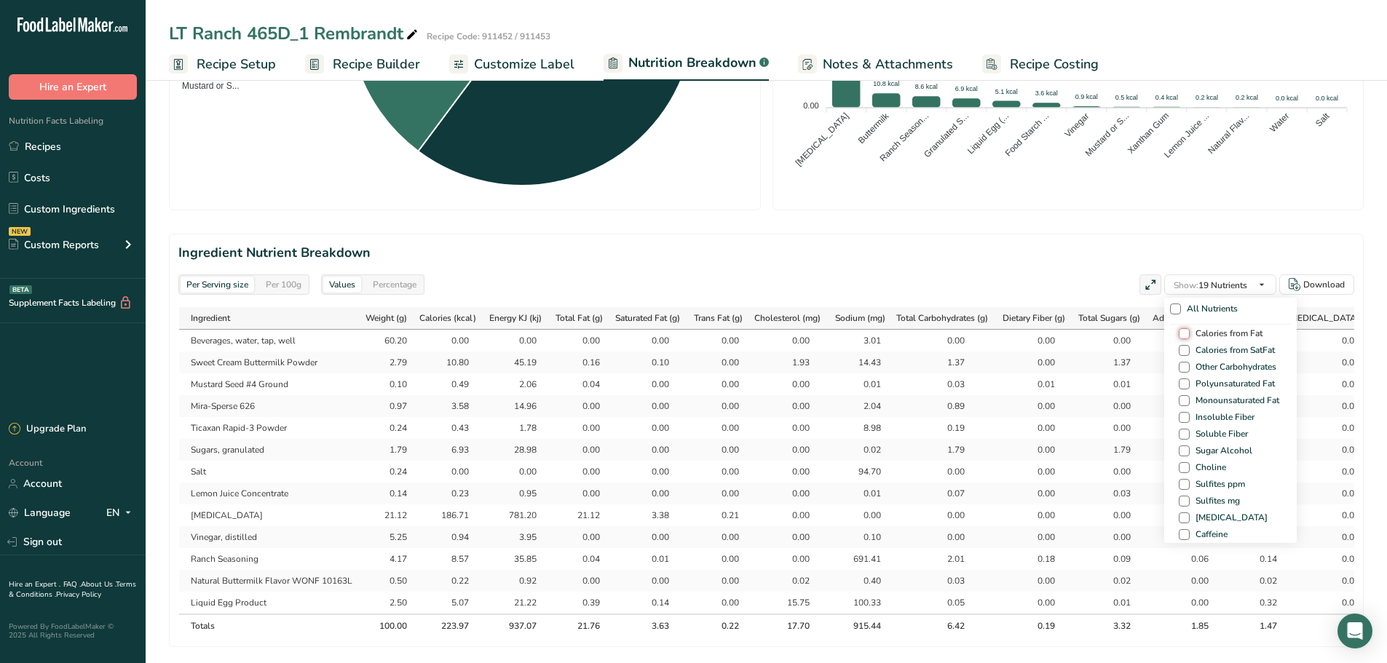
click at [1188, 332] on input "Calories from Fat" at bounding box center [1183, 333] width 9 height 9
checkbox input "true"
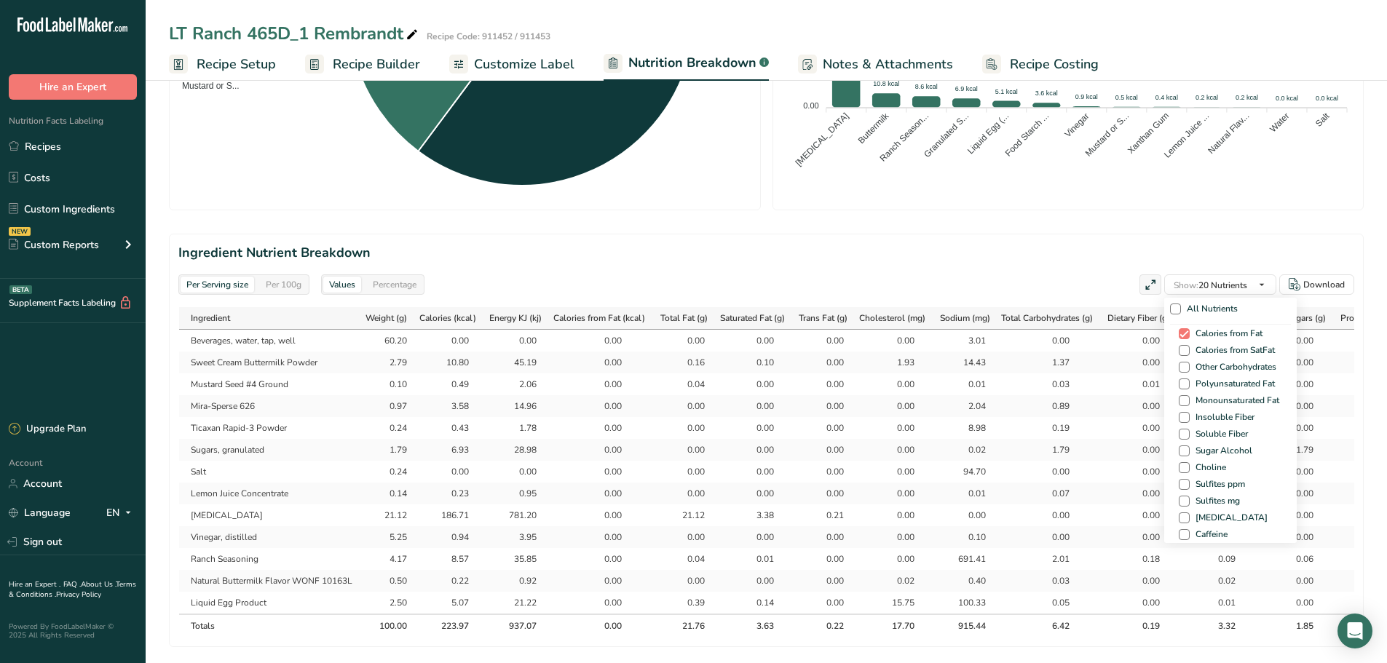
drag, startPoint x: 1205, startPoint y: 344, endPoint x: 1206, endPoint y: 359, distance: 14.6
click at [1205, 345] on span "Calories from SatFat" at bounding box center [1232, 350] width 85 height 11
click at [1188, 346] on input "Calories from SatFat" at bounding box center [1183, 350] width 9 height 9
checkbox input "true"
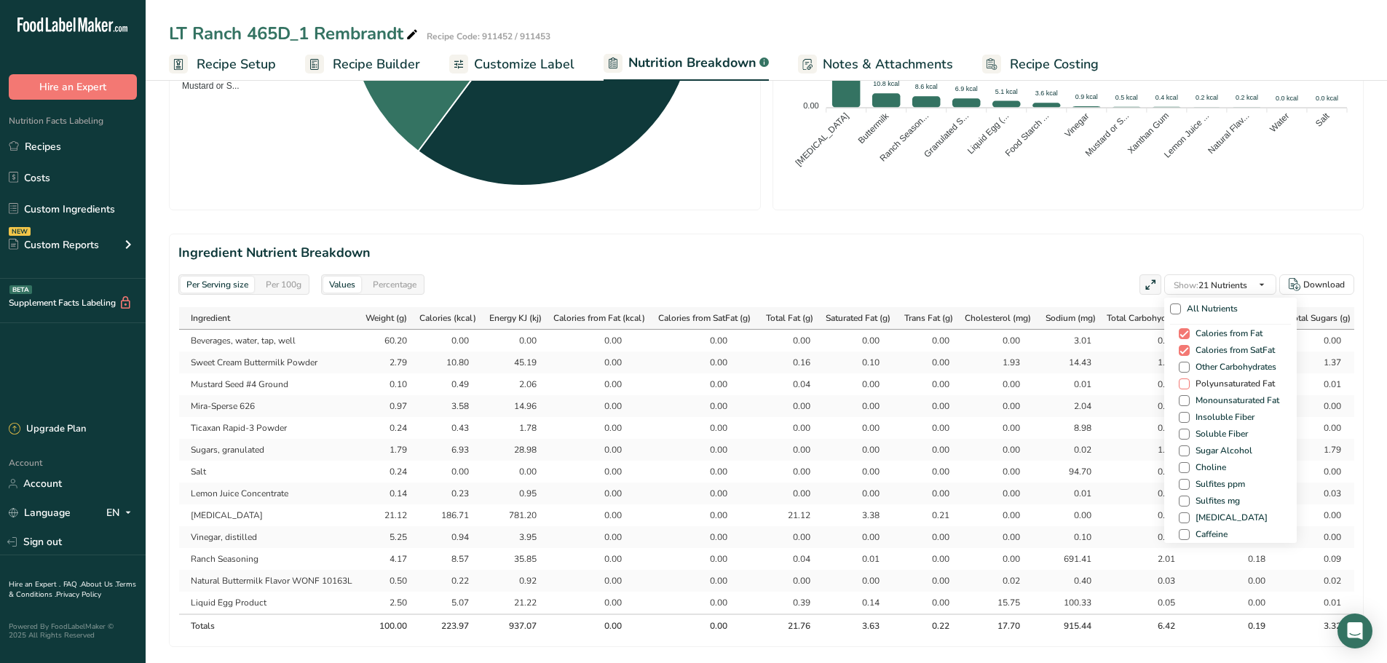
drag, startPoint x: 1205, startPoint y: 366, endPoint x: 1209, endPoint y: 379, distance: 13.1
click at [1205, 367] on span "Other Carbohydrates" at bounding box center [1233, 367] width 87 height 11
click at [1188, 367] on input "Other Carbohydrates" at bounding box center [1183, 367] width 9 height 9
checkbox input "true"
drag, startPoint x: 1210, startPoint y: 385, endPoint x: 1213, endPoint y: 399, distance: 14.1
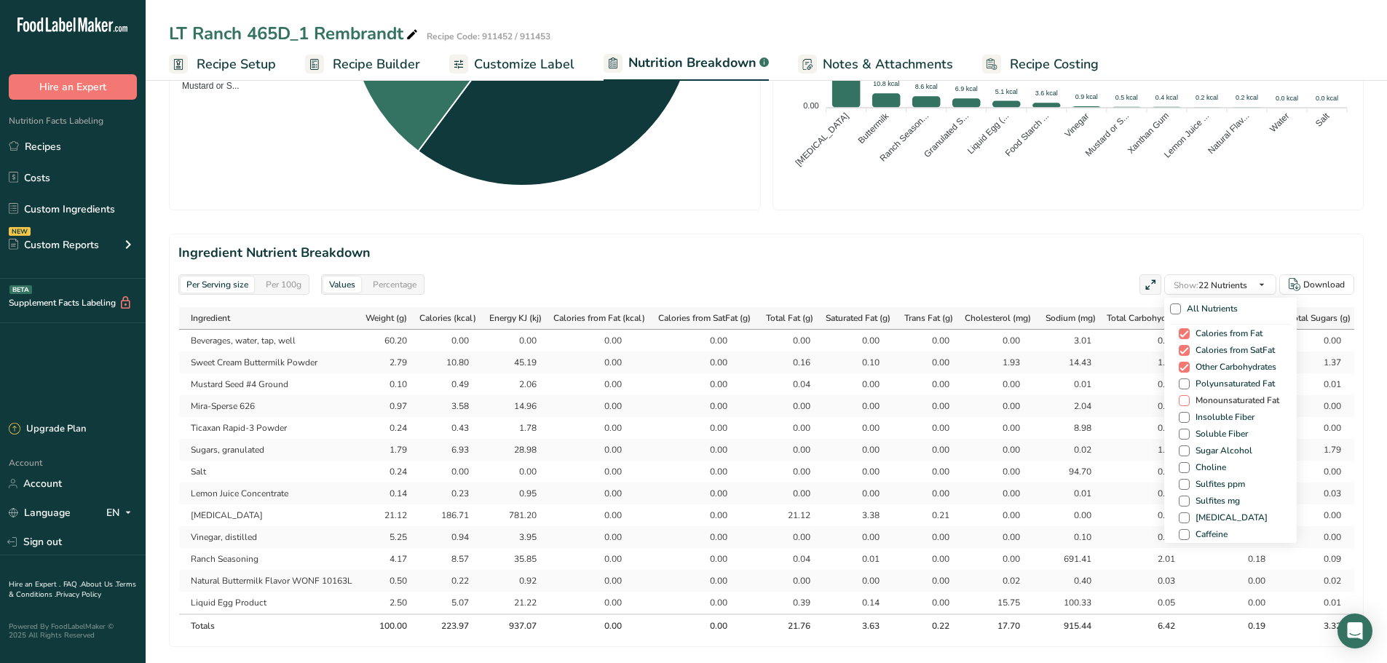
click at [1210, 386] on span "Polyunsaturated Fat" at bounding box center [1232, 384] width 85 height 11
click at [1188, 386] on input "Polyunsaturated Fat" at bounding box center [1183, 383] width 9 height 9
checkbox input "true"
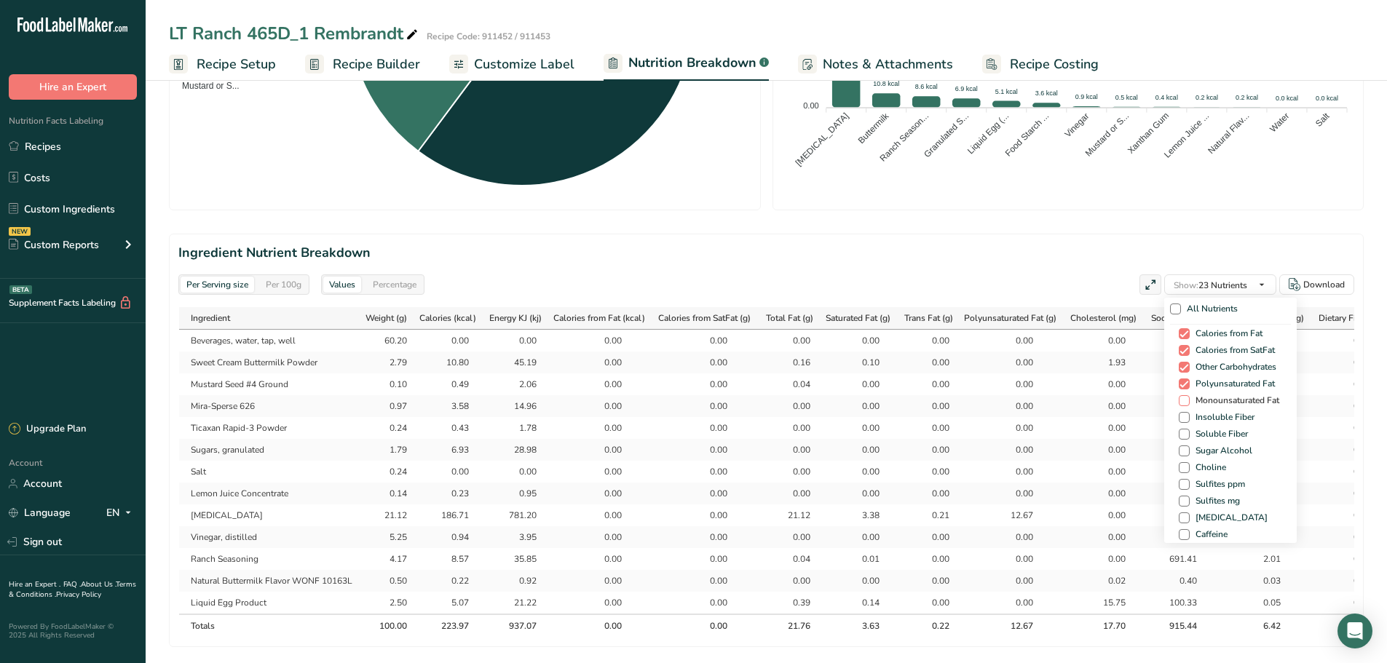
click at [1213, 400] on span "Monounsaturated Fat" at bounding box center [1235, 400] width 90 height 11
click at [1188, 400] on input "Monounsaturated Fat" at bounding box center [1183, 400] width 9 height 9
checkbox input "true"
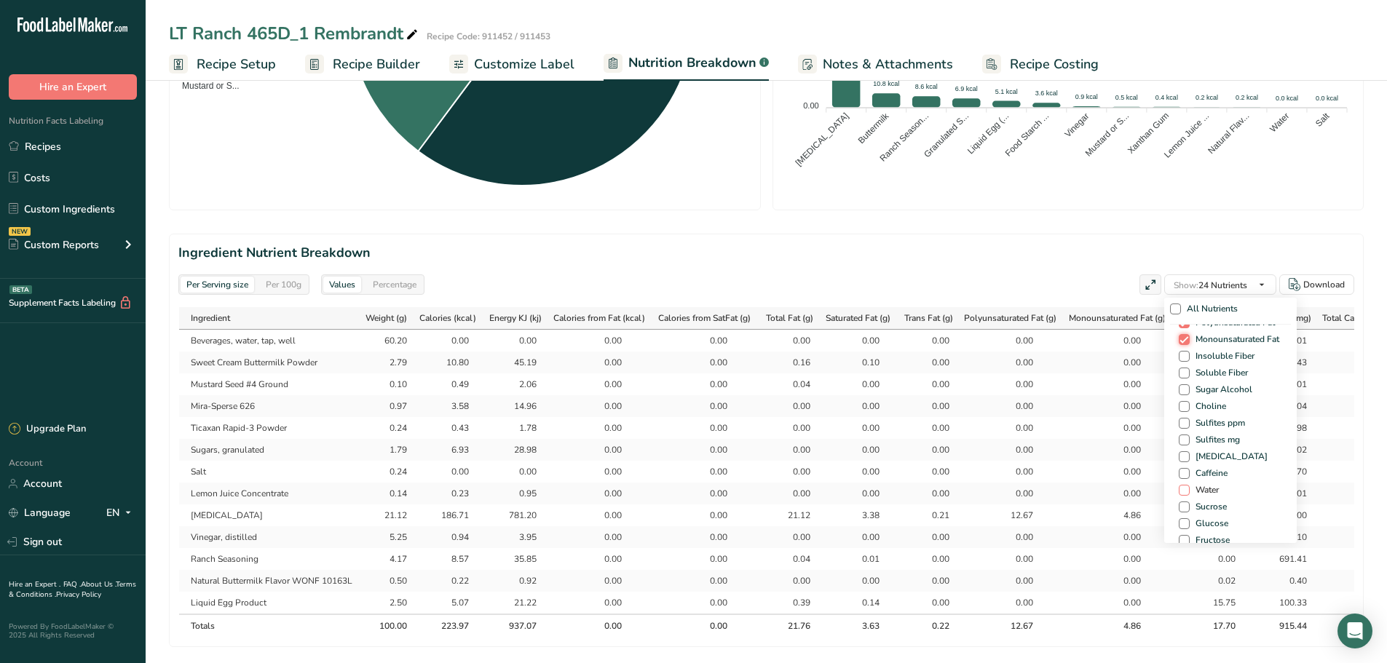
scroll to position [947, 0]
click at [1190, 508] on span "Ash" at bounding box center [1201, 506] width 22 height 11
click at [1187, 508] on input "Ash" at bounding box center [1183, 506] width 9 height 9
checkbox input "true"
click at [1180, 406] on span at bounding box center [1184, 405] width 11 height 11
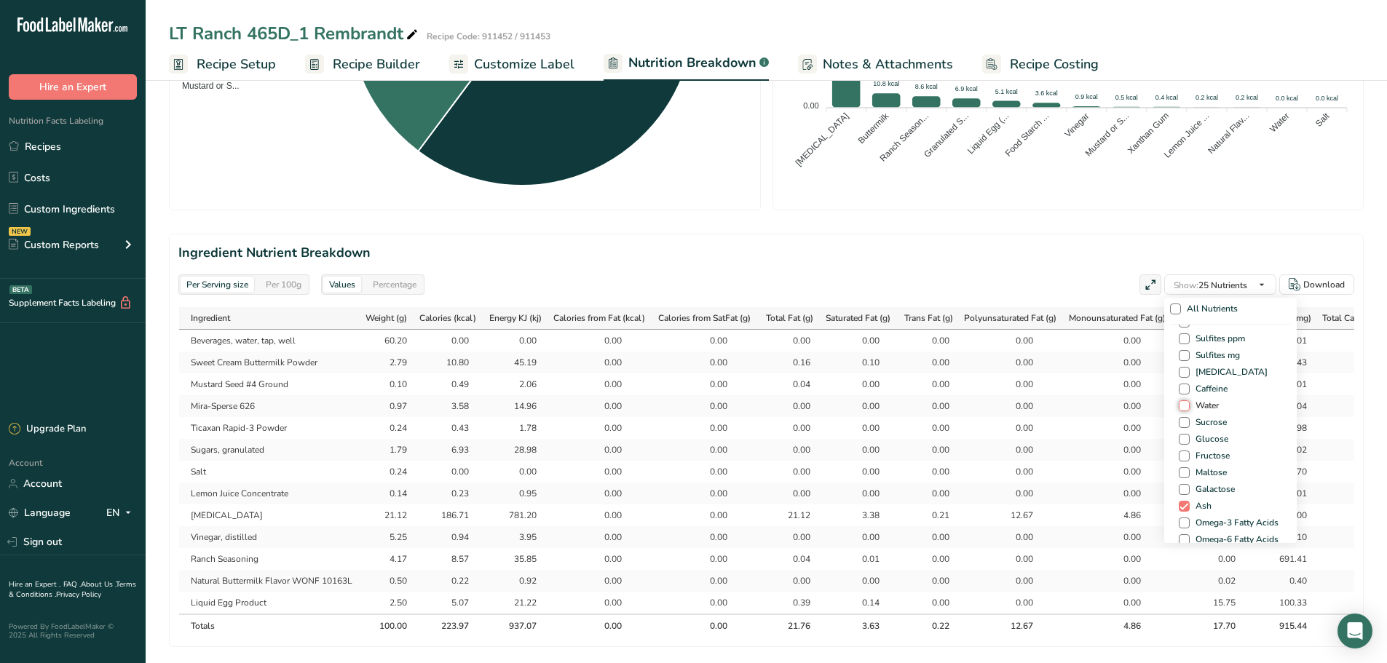
click at [1180, 406] on input "Water" at bounding box center [1183, 405] width 9 height 9
checkbox input "true"
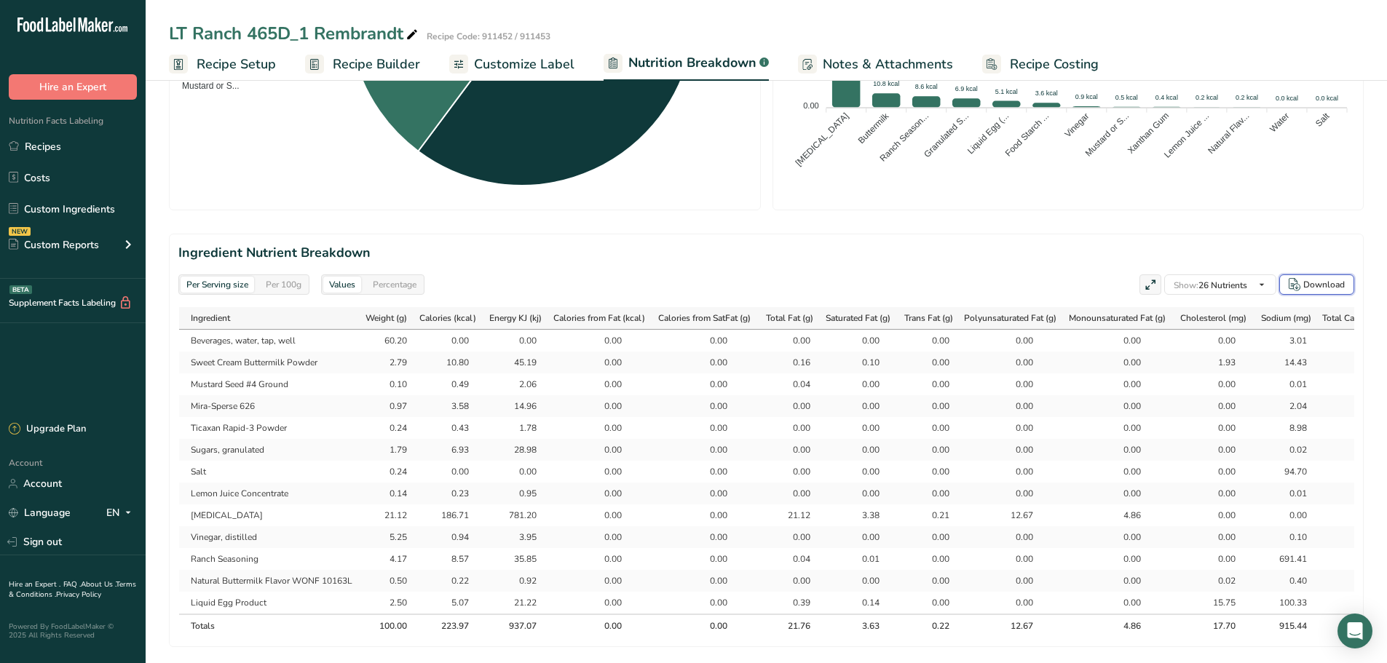
click at [1306, 289] on div "Download" at bounding box center [1324, 284] width 42 height 13
click at [351, 62] on span "Recipe Builder" at bounding box center [376, 65] width 87 height 20
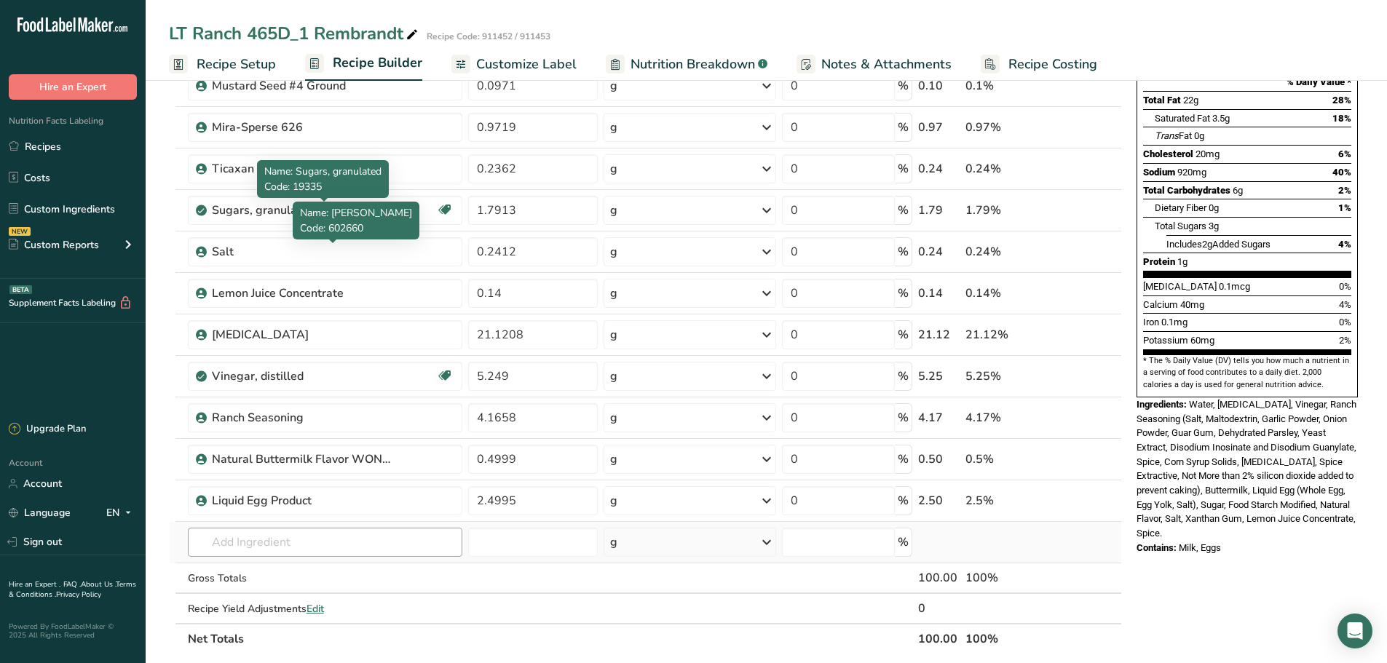
scroll to position [291, 0]
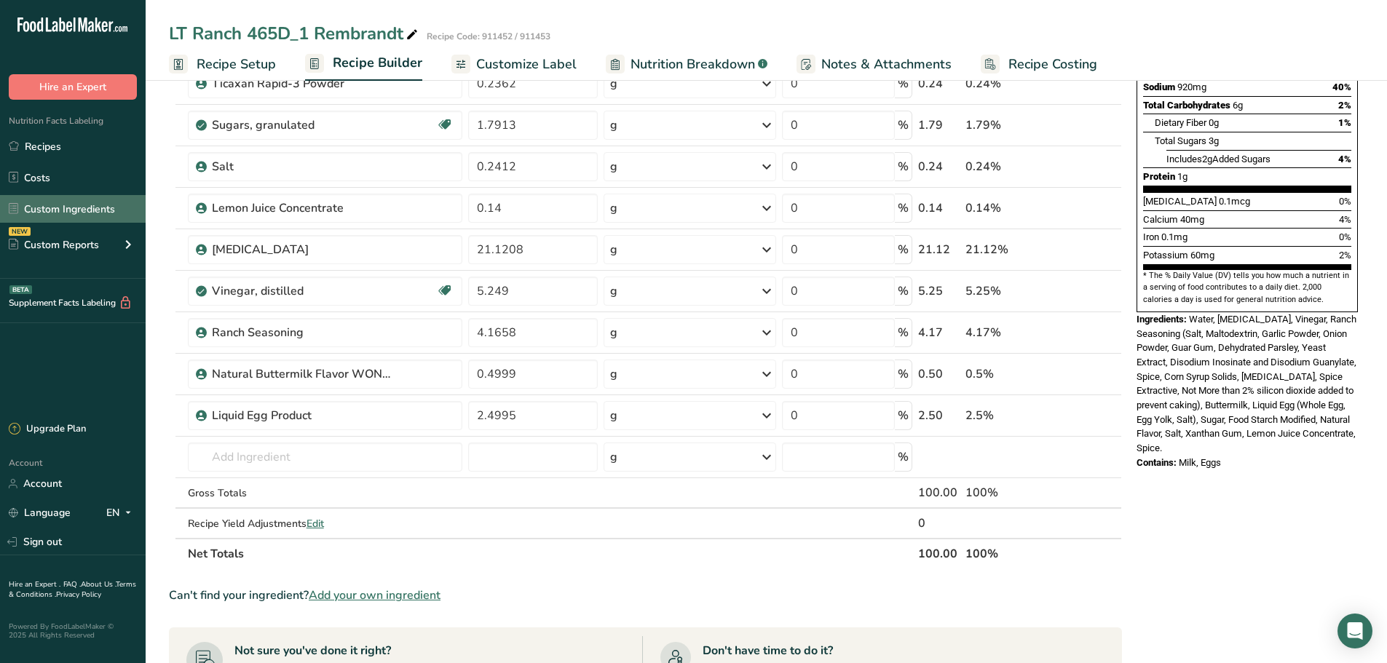
click at [58, 214] on link "Custom Ingredients" at bounding box center [73, 209] width 146 height 28
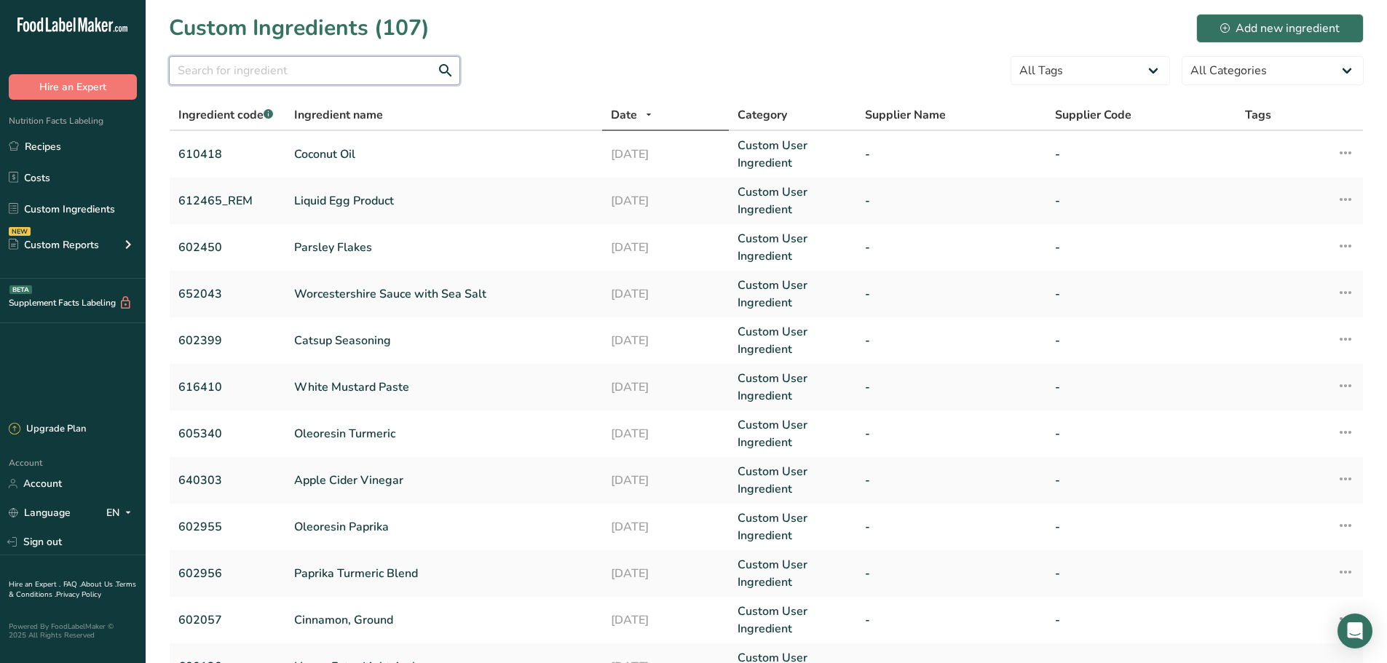
click at [323, 74] on input "text" at bounding box center [314, 70] width 291 height 29
type input "ranch"
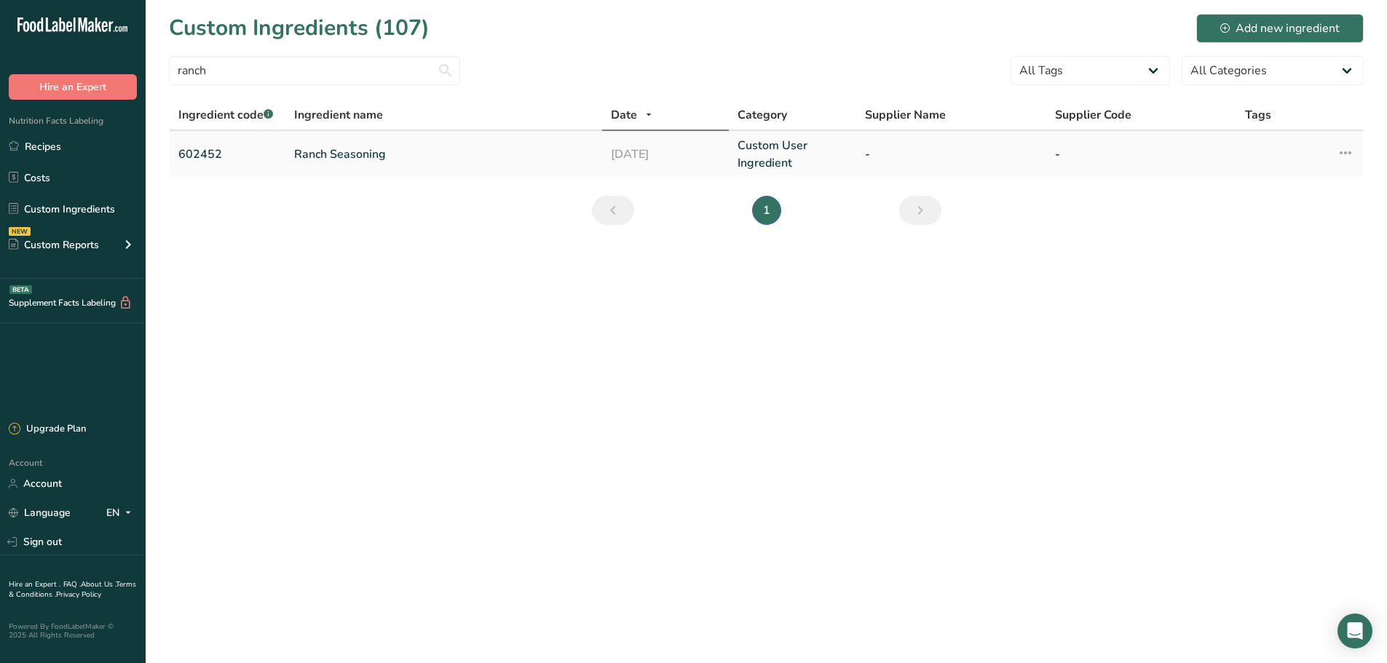
click at [327, 149] on link "Ranch Seasoning" at bounding box center [443, 154] width 299 height 17
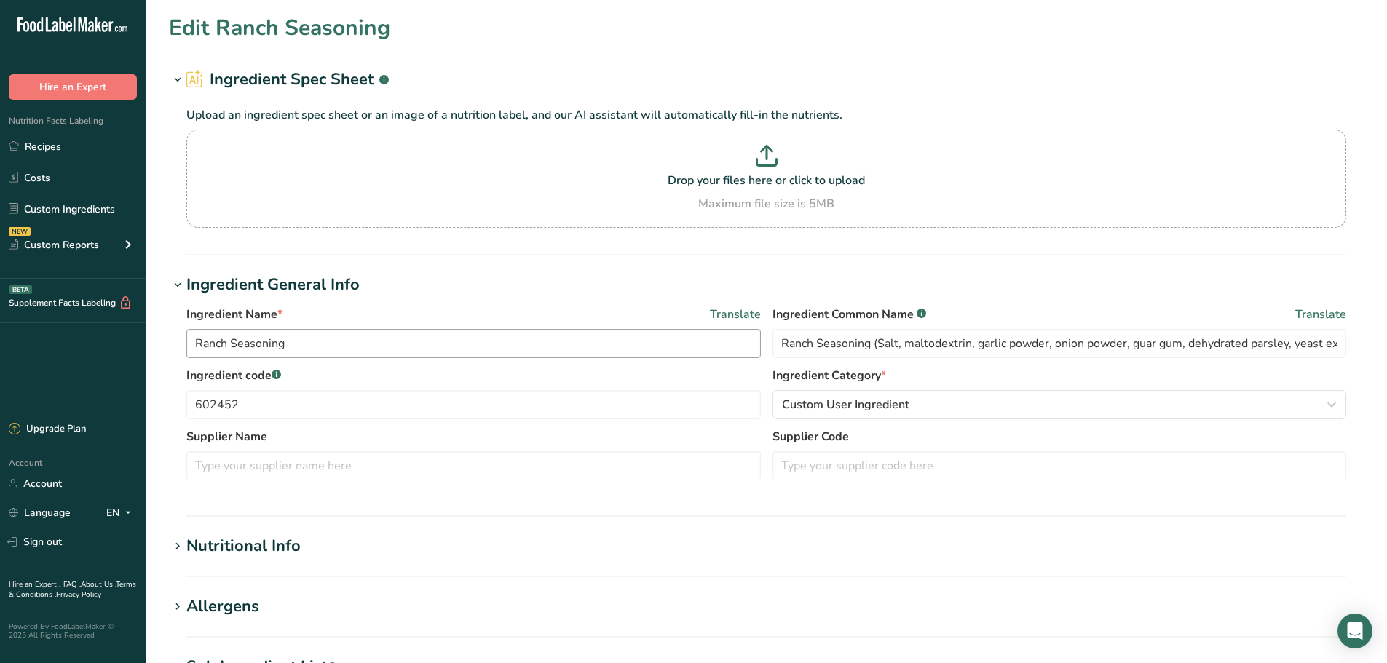
type input "205.68"
type KJ "860.6"
type Fat "1.02"
type Fat "0.19"
type Fat "0"
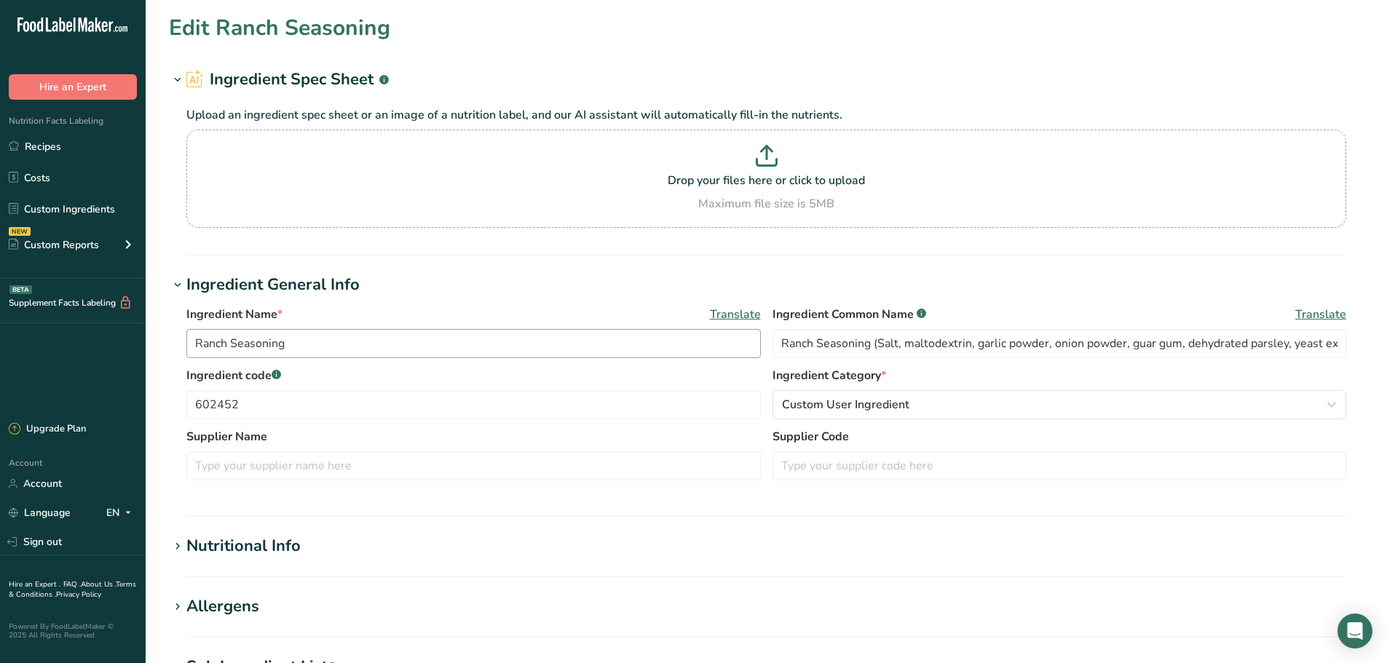
type input "0"
type input "16597.32"
type Carbohydrates "48.15"
type Fiber "4.22"
type Sugars "2.17"
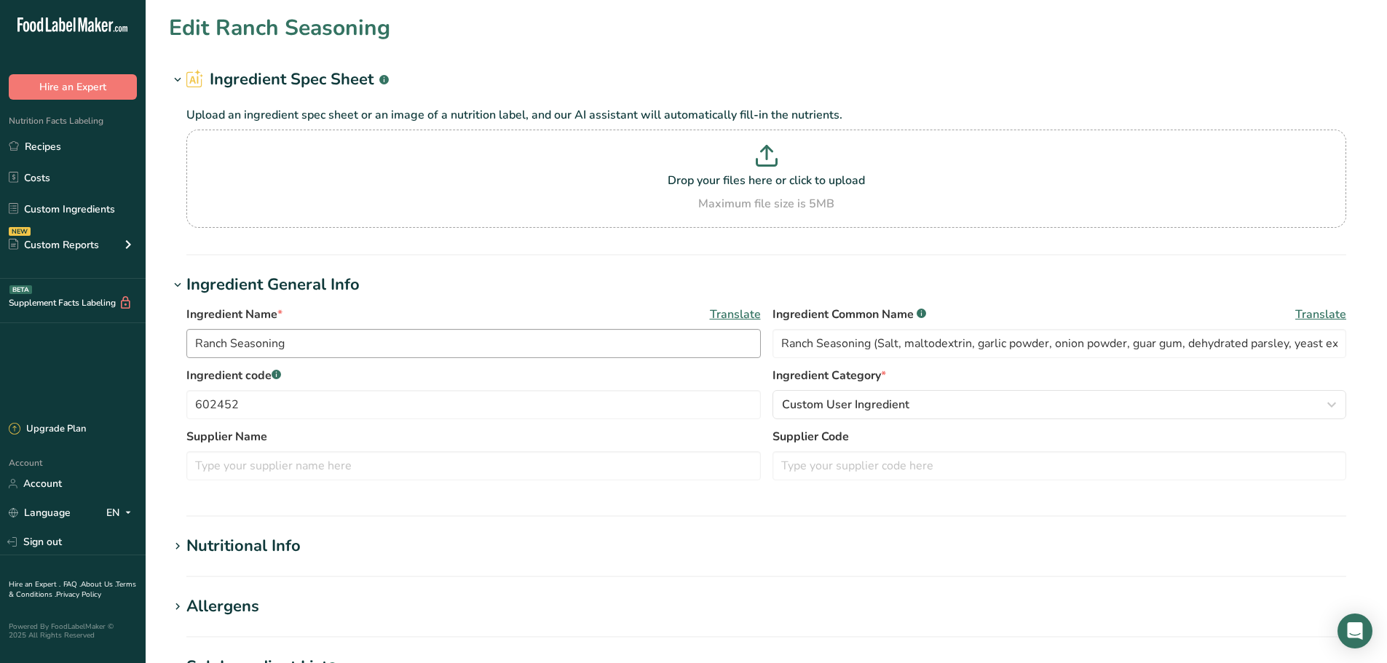
type Sugars "1.45"
type input "3.37"
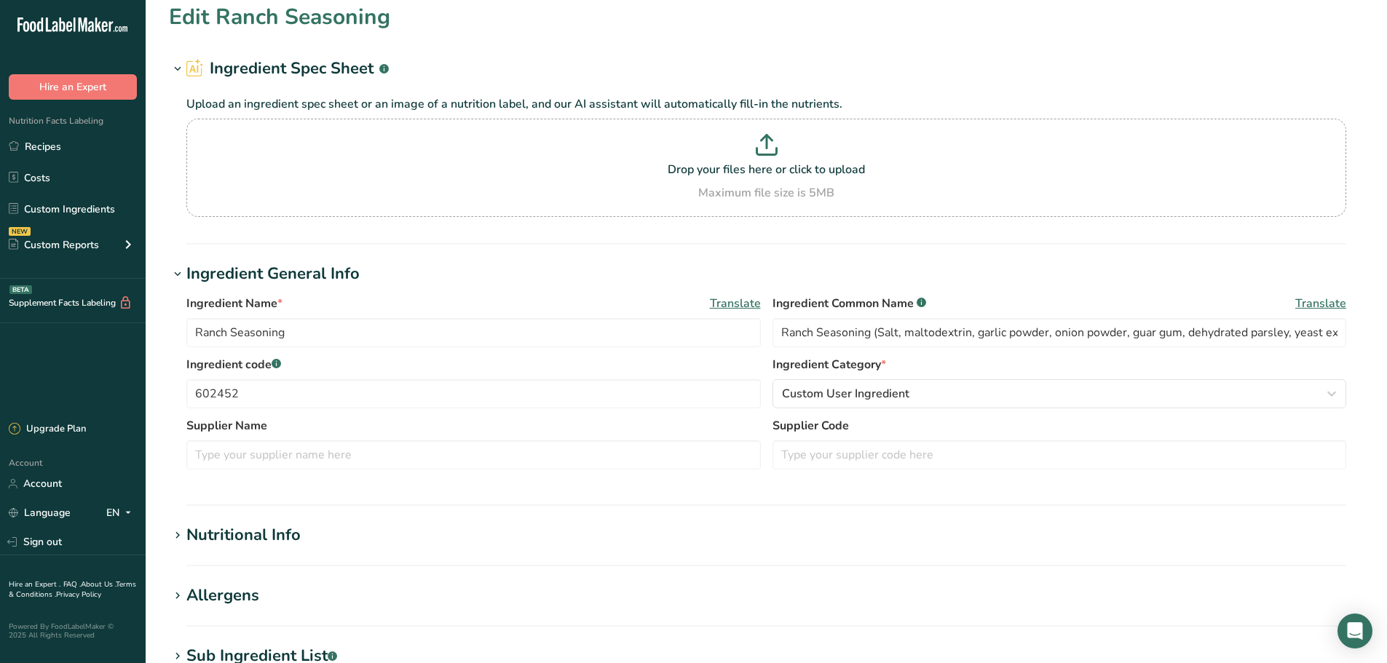
scroll to position [218, 0]
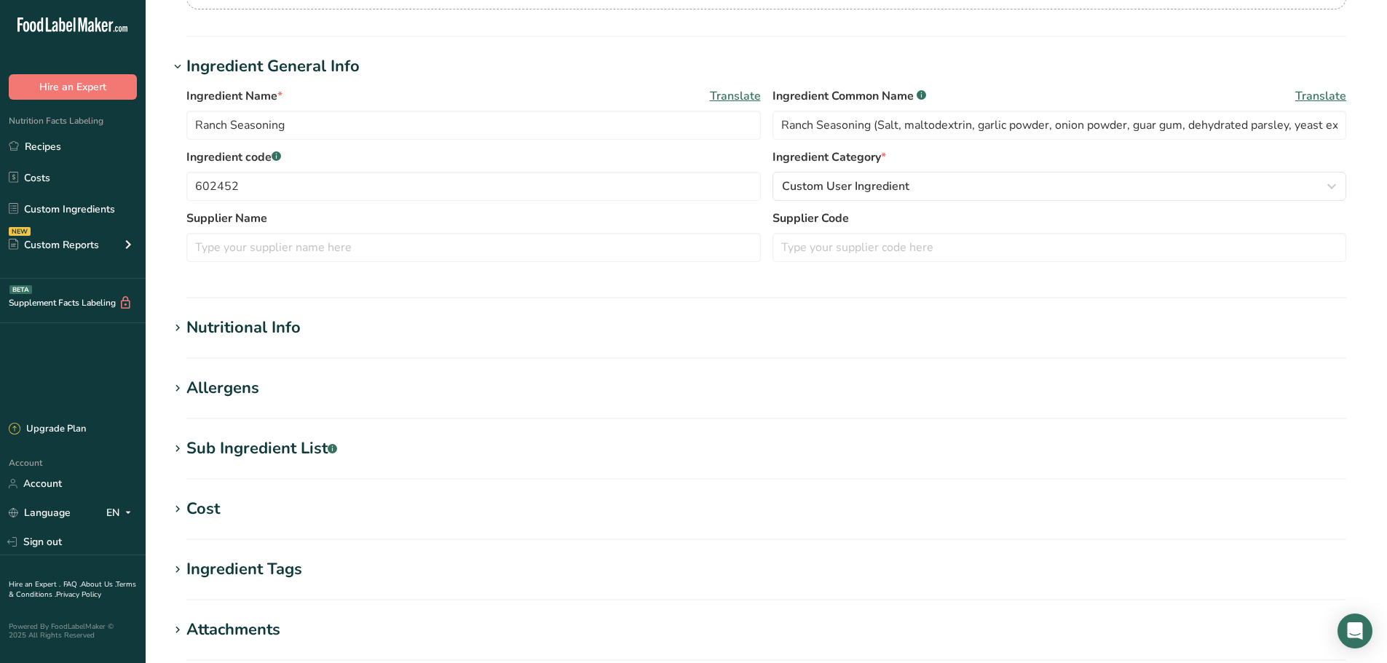
click at [232, 325] on div "Nutritional Info" at bounding box center [243, 328] width 114 height 24
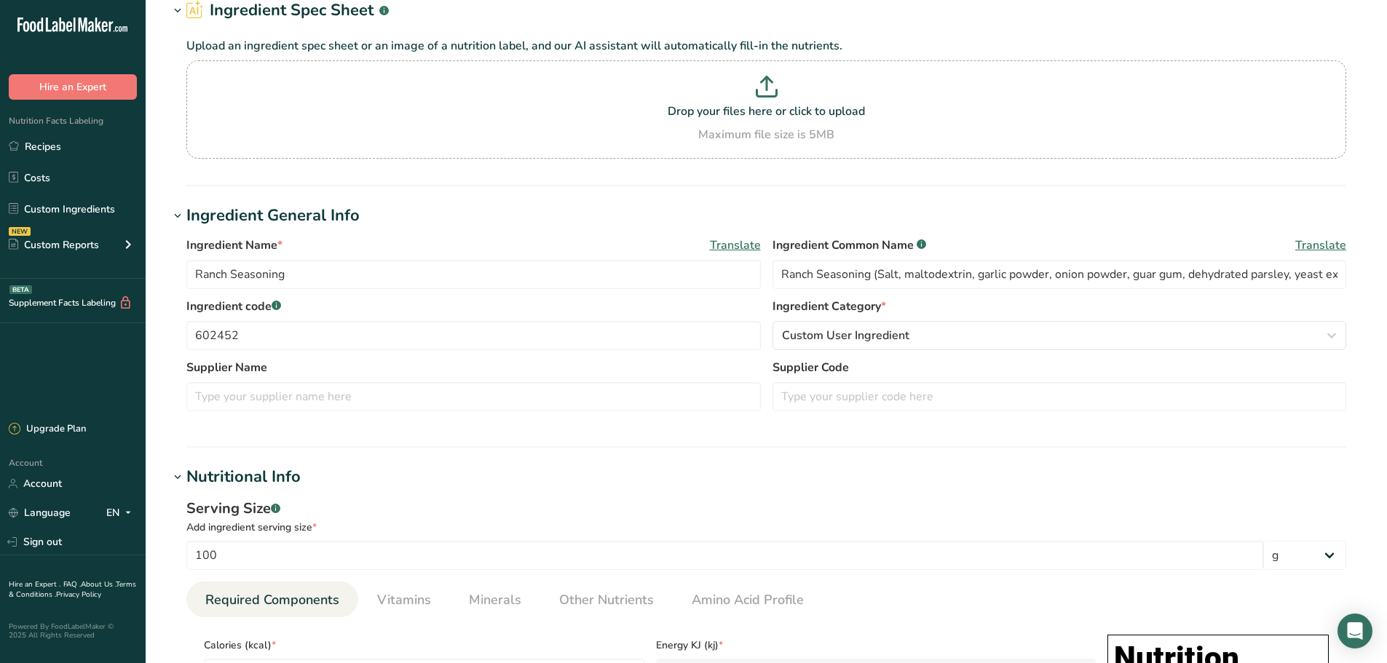
scroll to position [0, 0]
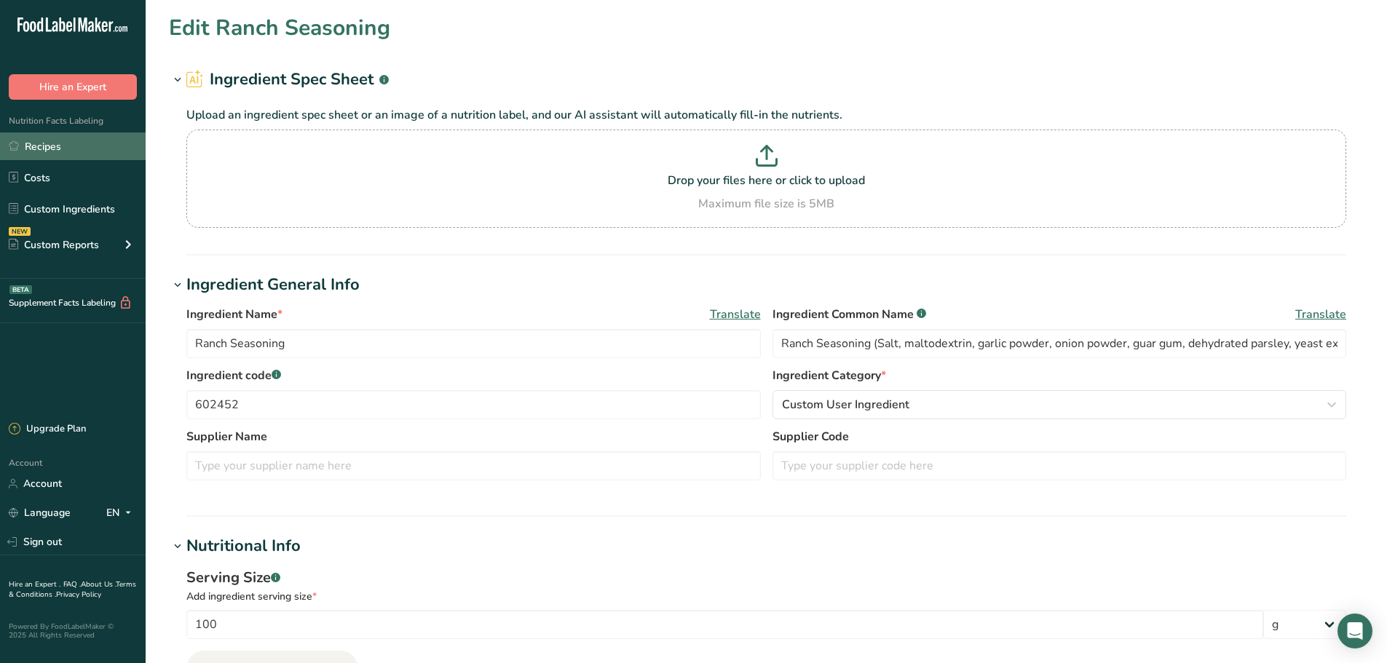
click at [71, 144] on link "Recipes" at bounding box center [73, 147] width 146 height 28
